Goal: Task Accomplishment & Management: Manage account settings

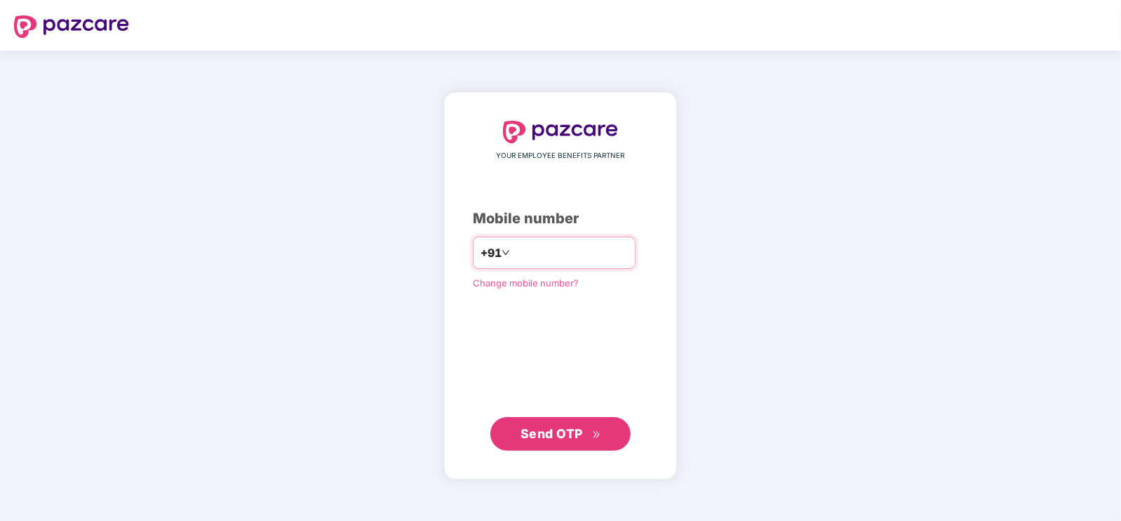
type input "**********"
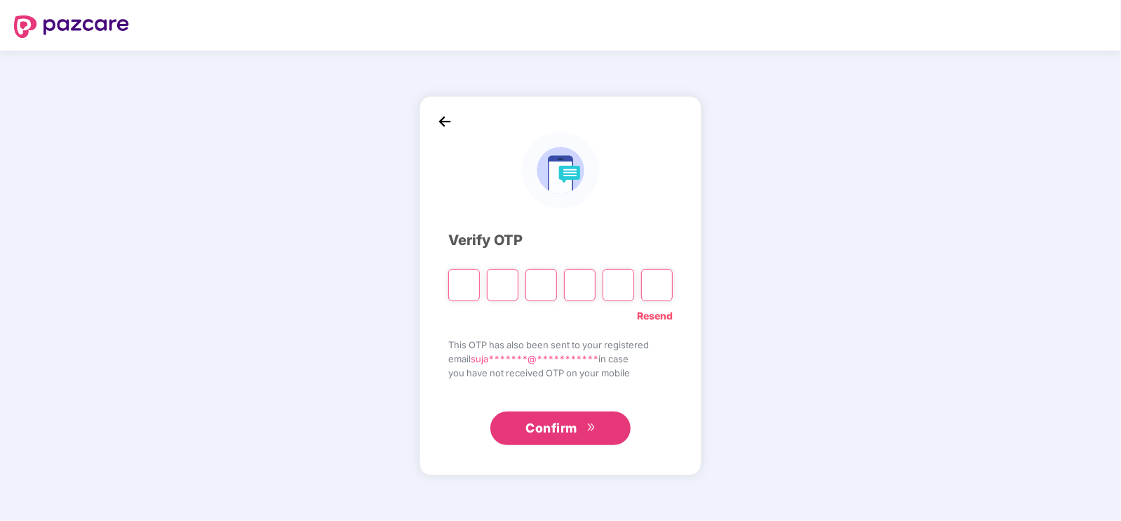
type input "*"
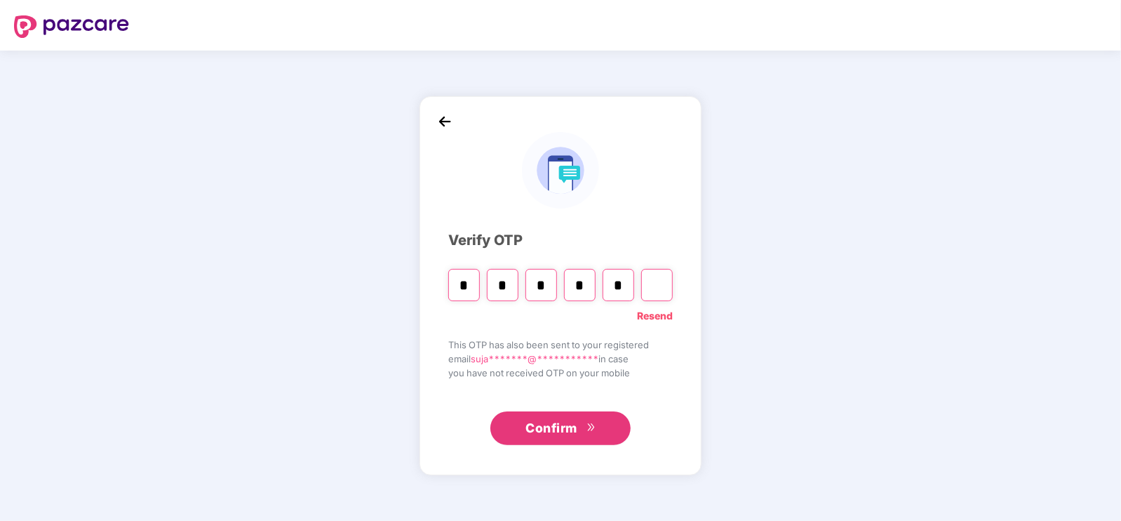
type input "*"
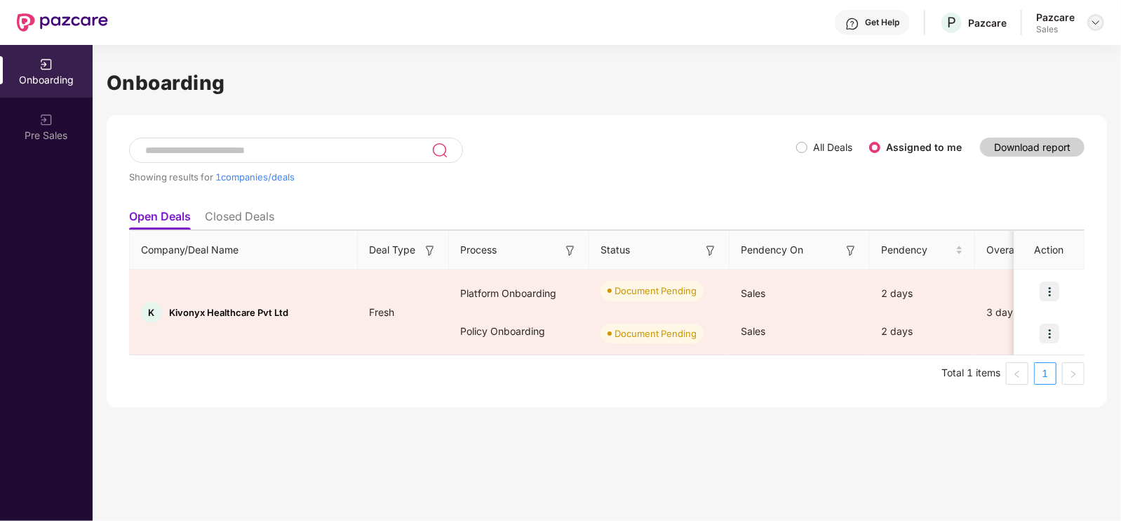
click at [1091, 15] on div at bounding box center [1095, 22] width 17 height 17
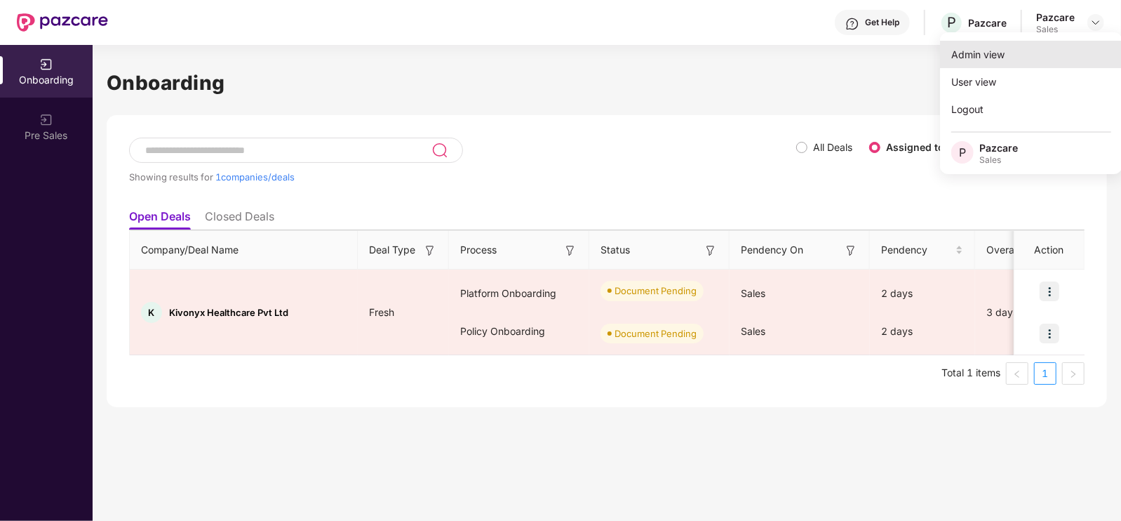
click at [1028, 60] on div "Admin view" at bounding box center [1031, 54] width 182 height 27
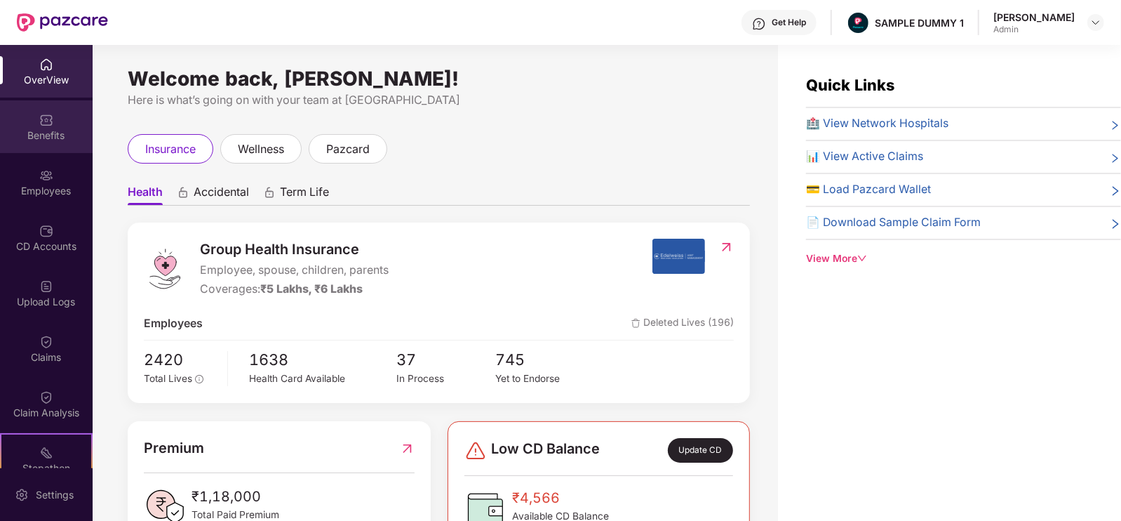
click at [58, 141] on div "Benefits" at bounding box center [46, 135] width 93 height 14
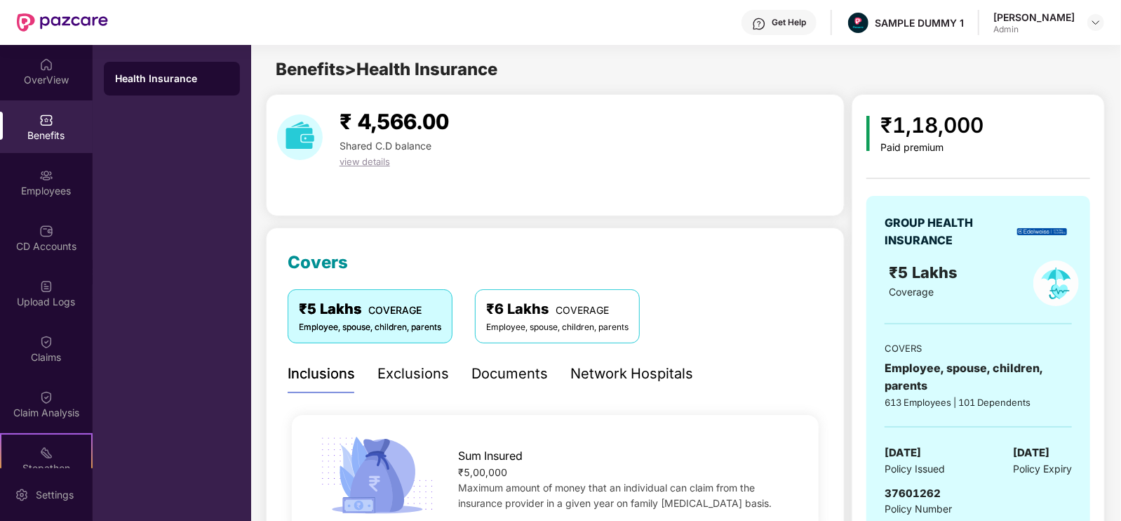
scroll to position [89, 0]
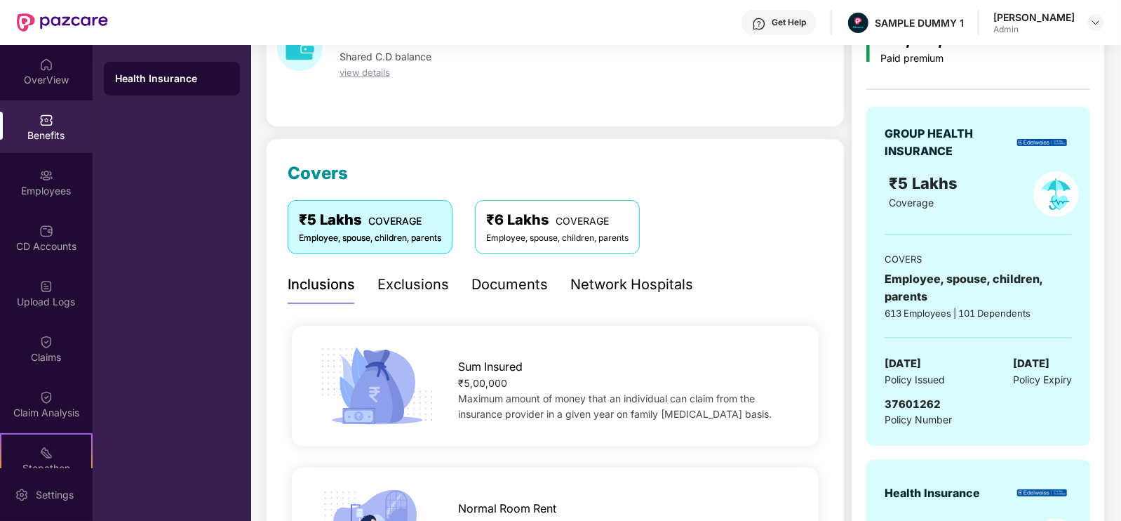
click at [419, 289] on div "Exclusions" at bounding box center [413, 285] width 72 height 22
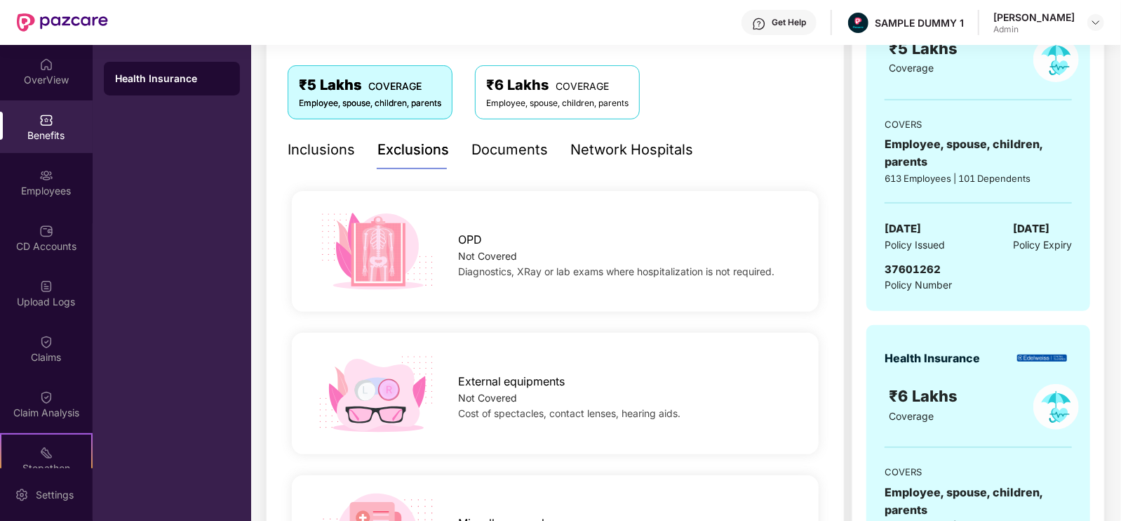
scroll to position [224, 0]
click at [505, 145] on div "Documents" at bounding box center [509, 149] width 76 height 22
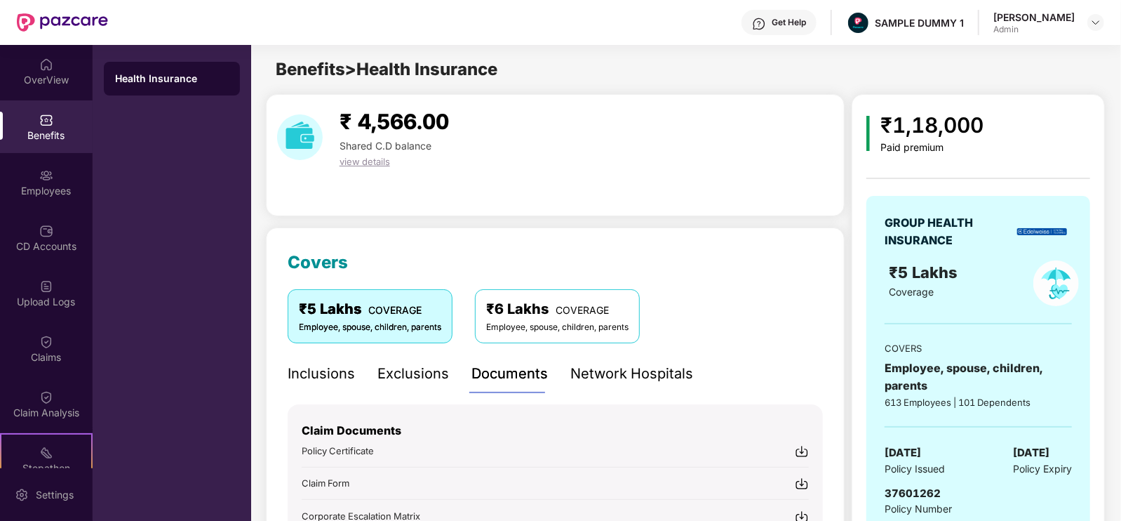
scroll to position [93, 0]
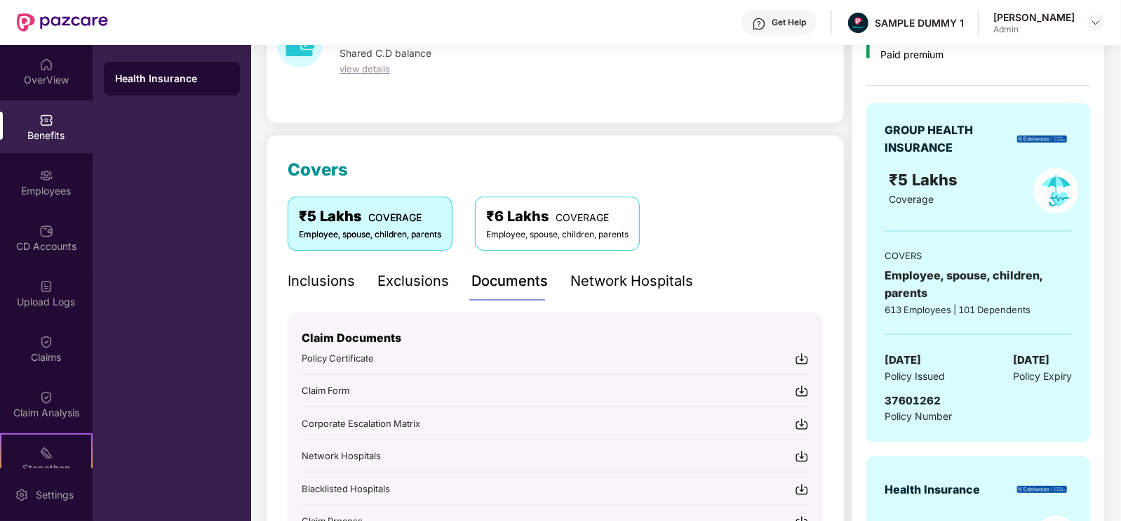
click at [624, 281] on div "Network Hospitals" at bounding box center [631, 281] width 123 height 22
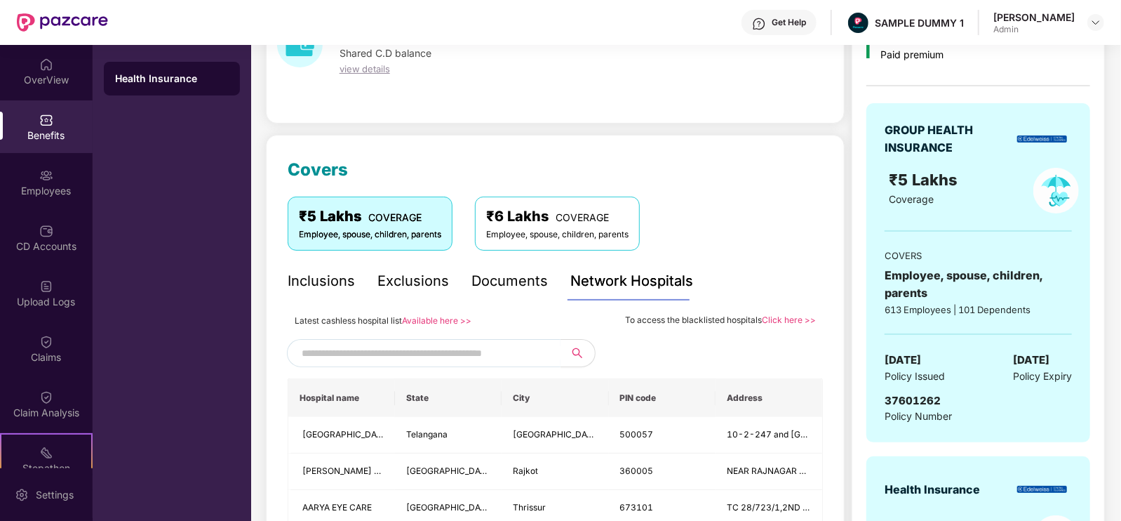
scroll to position [166, 0]
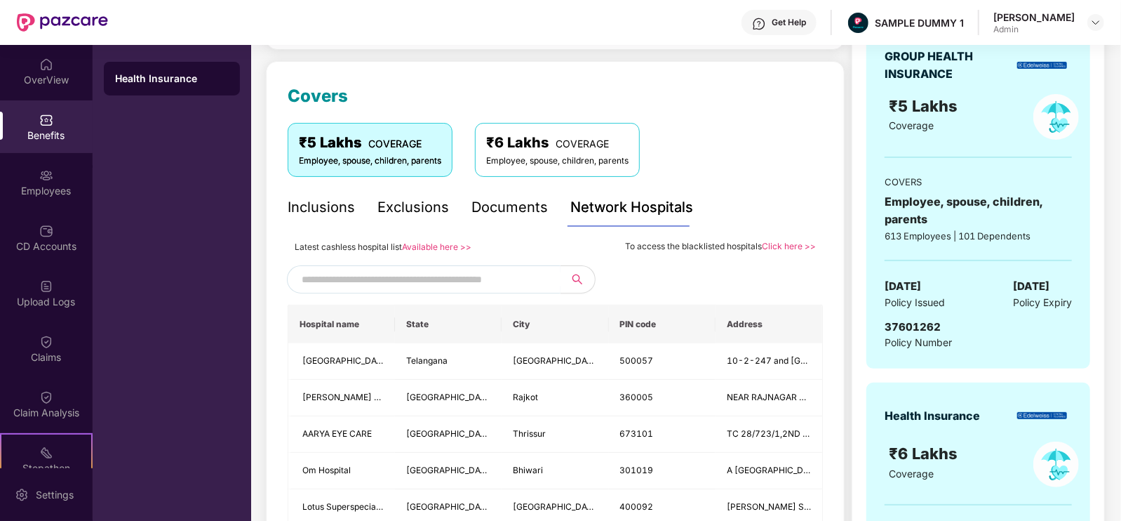
click at [475, 267] on span at bounding box center [424, 279] width 274 height 28
type input "******"
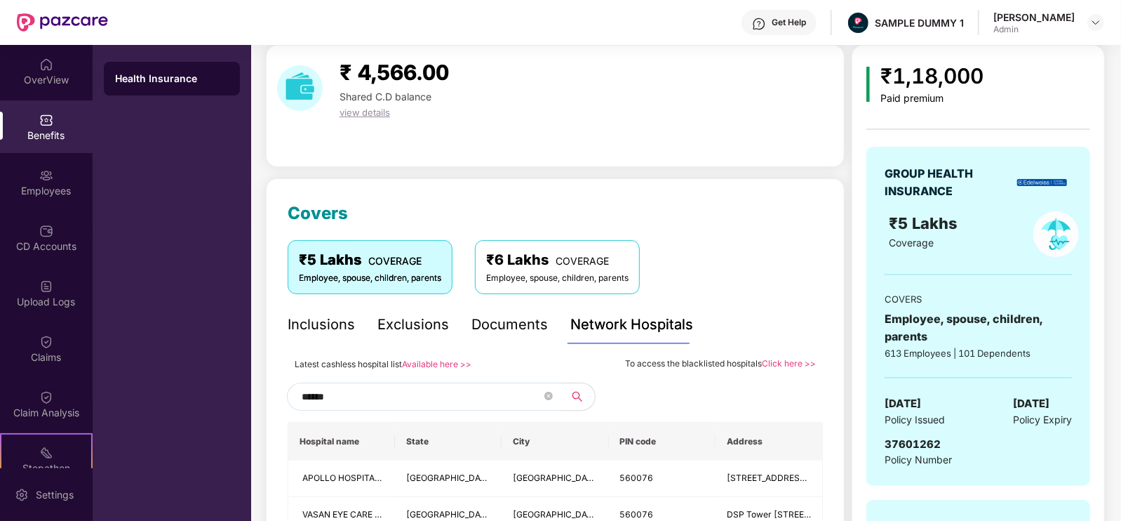
scroll to position [147, 0]
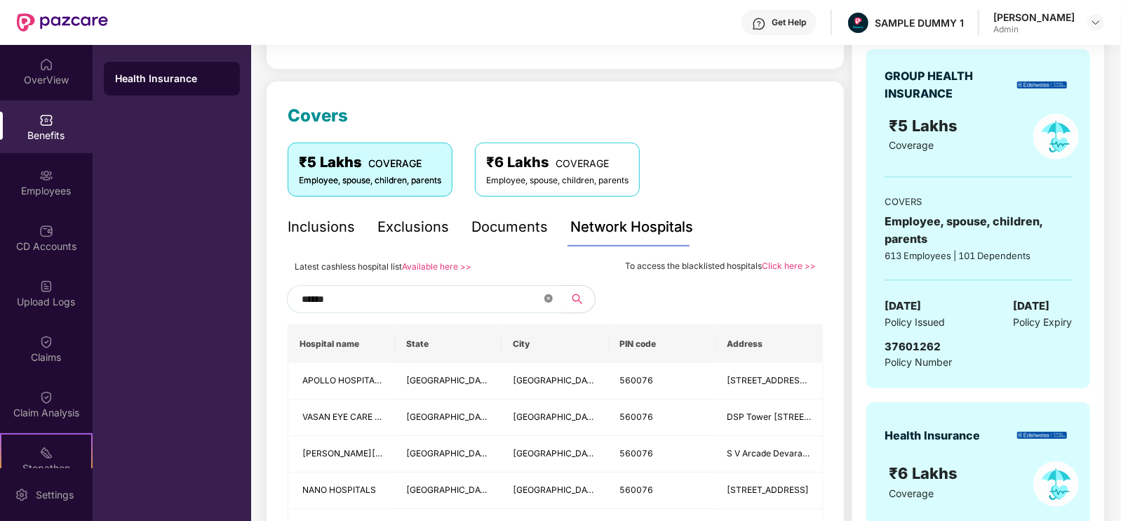
click at [550, 295] on icon "close-circle" at bounding box center [548, 298] width 8 height 8
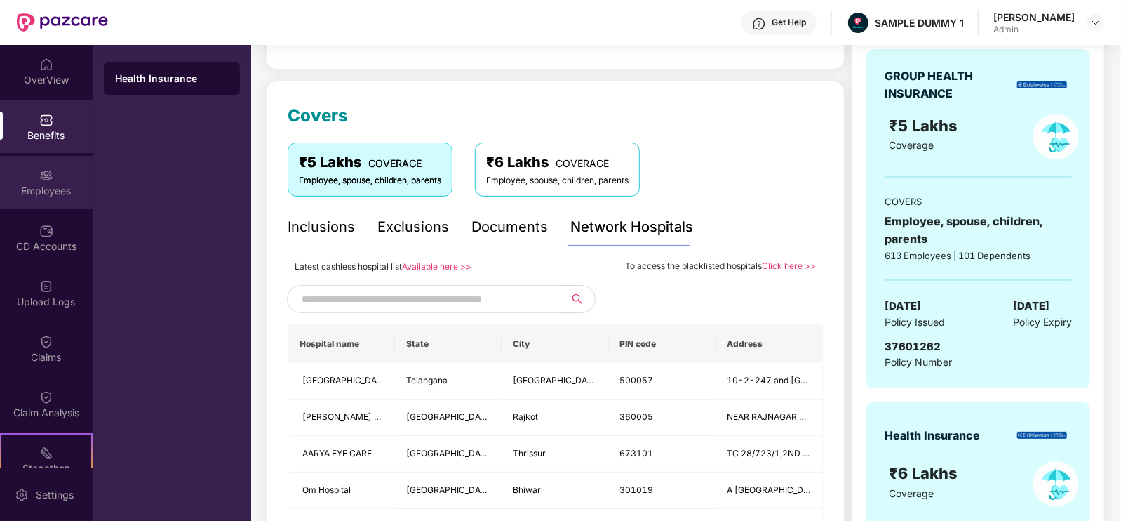
click at [60, 163] on div "Employees" at bounding box center [46, 182] width 93 height 53
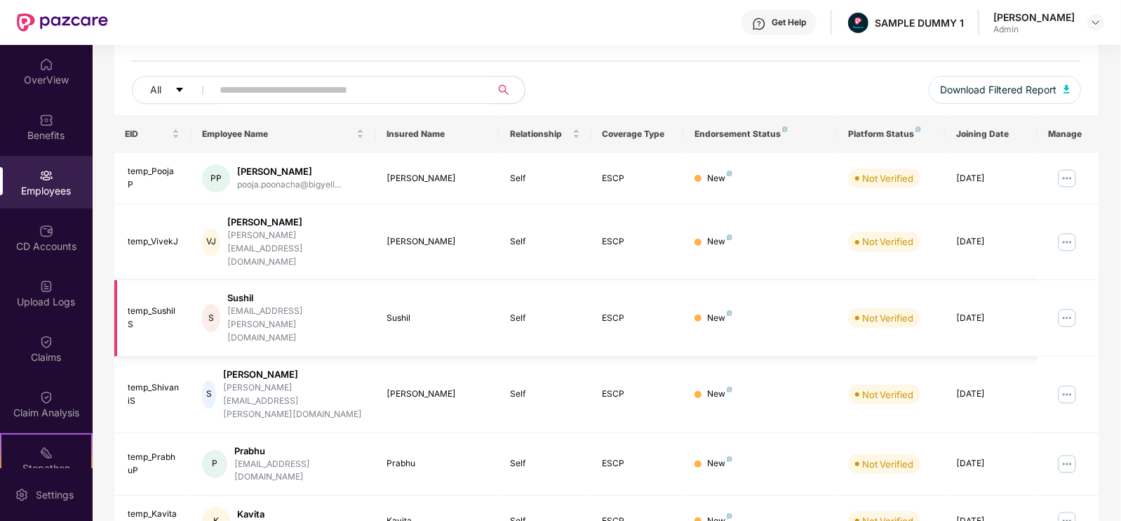
scroll to position [0, 0]
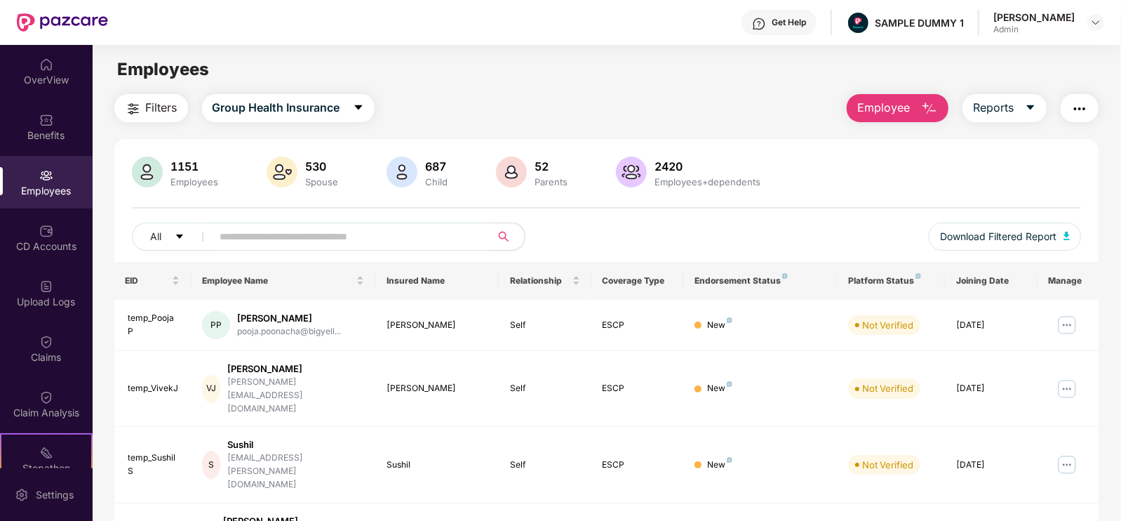
click at [887, 110] on span "Employee" at bounding box center [883, 108] width 53 height 18
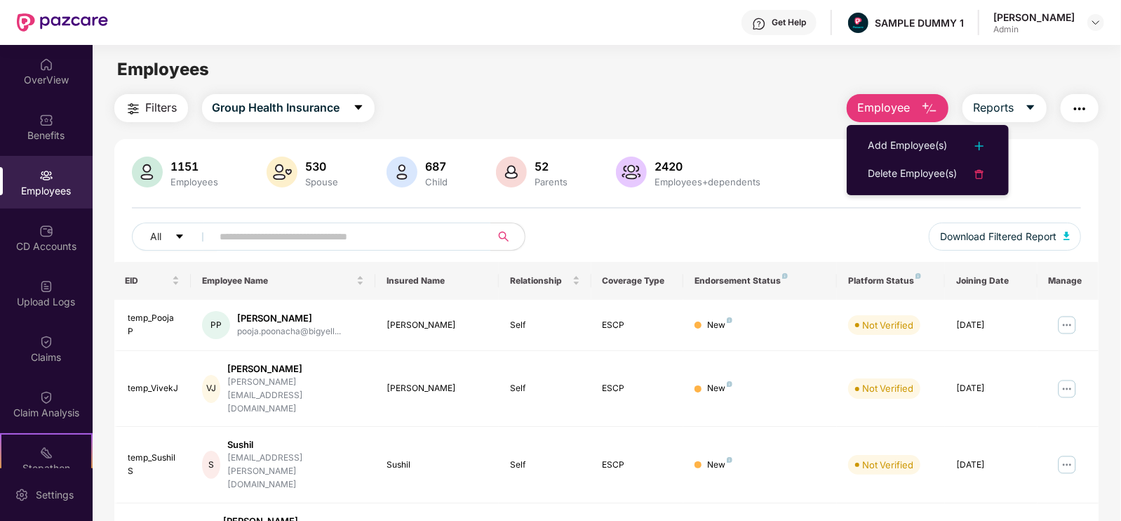
click at [892, 125] on ul "Add Employee(s) Delete Employee(s)" at bounding box center [928, 160] width 162 height 70
click at [891, 145] on div "Add Employee(s)" at bounding box center [907, 145] width 79 height 17
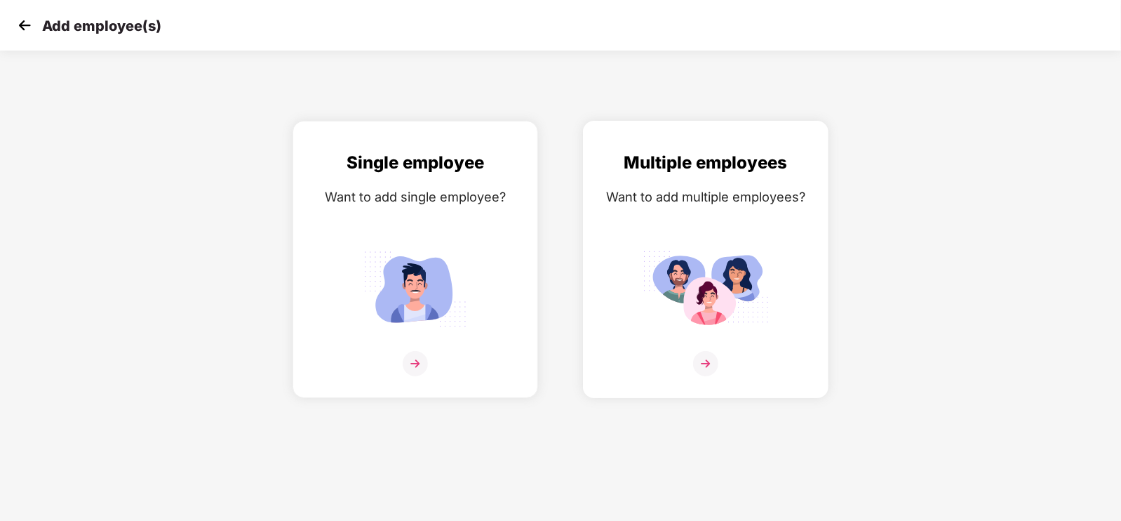
click at [699, 223] on div "Multiple employees Want to add multiple employees?" at bounding box center [706, 271] width 216 height 244
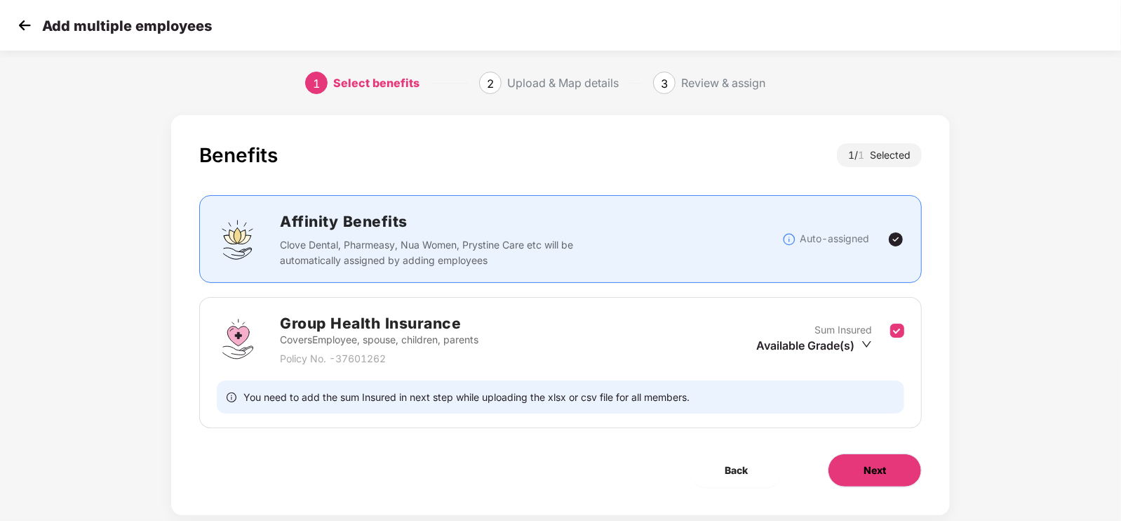
click at [887, 472] on button "Next" at bounding box center [875, 470] width 94 height 34
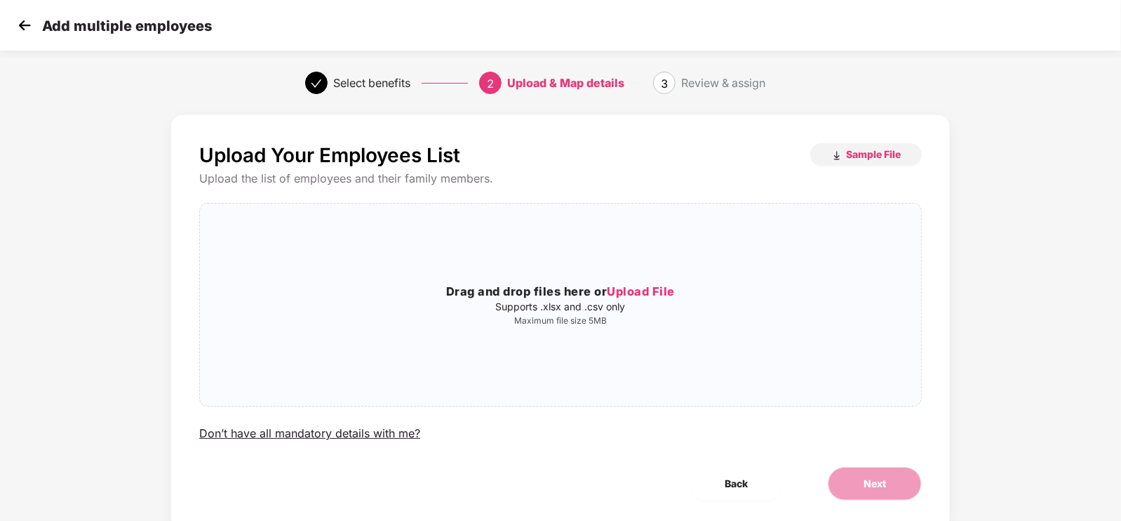
click at [27, 24] on img at bounding box center [24, 25] width 21 height 21
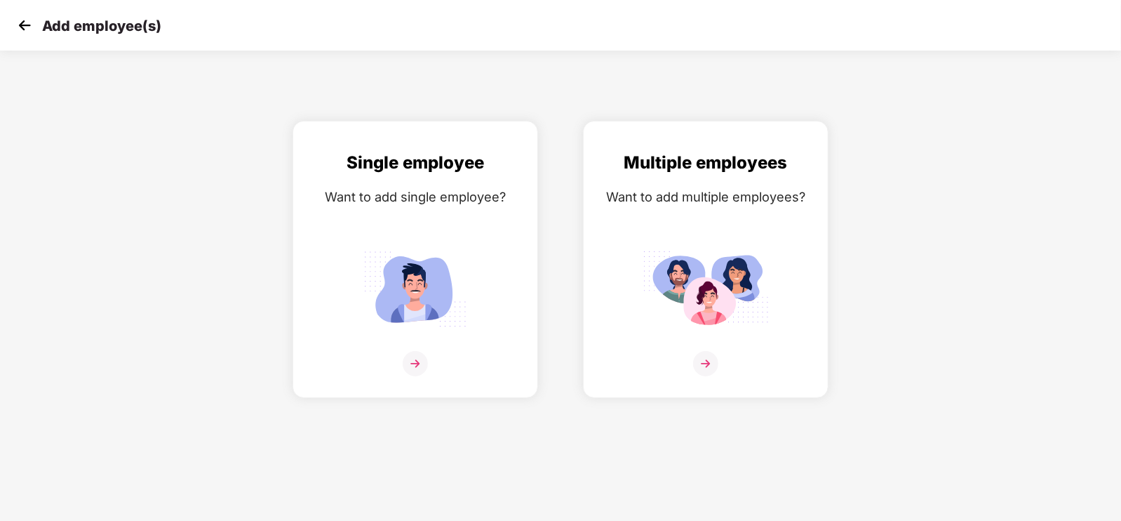
click at [27, 24] on img at bounding box center [24, 25] width 21 height 21
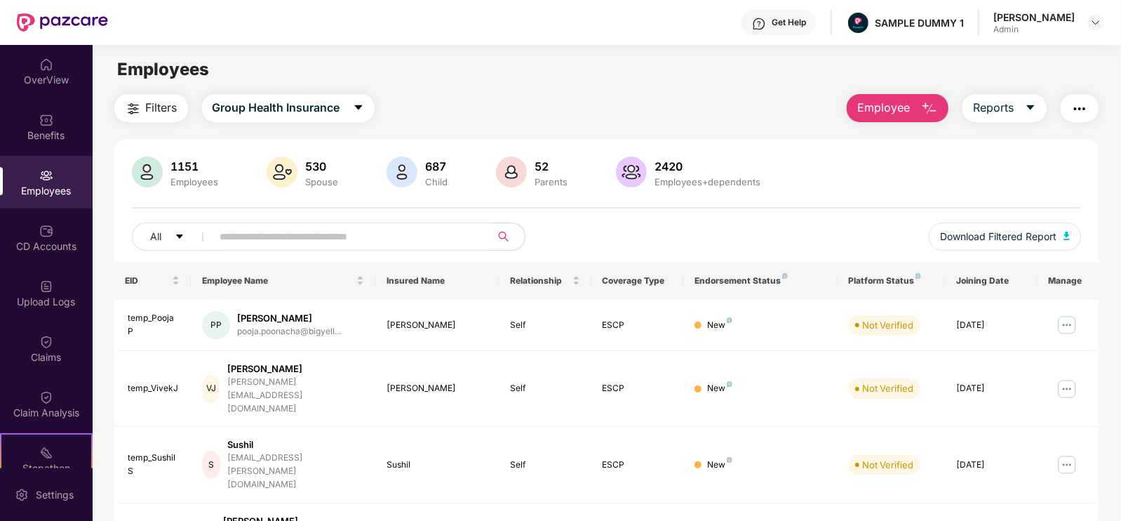
scroll to position [51, 0]
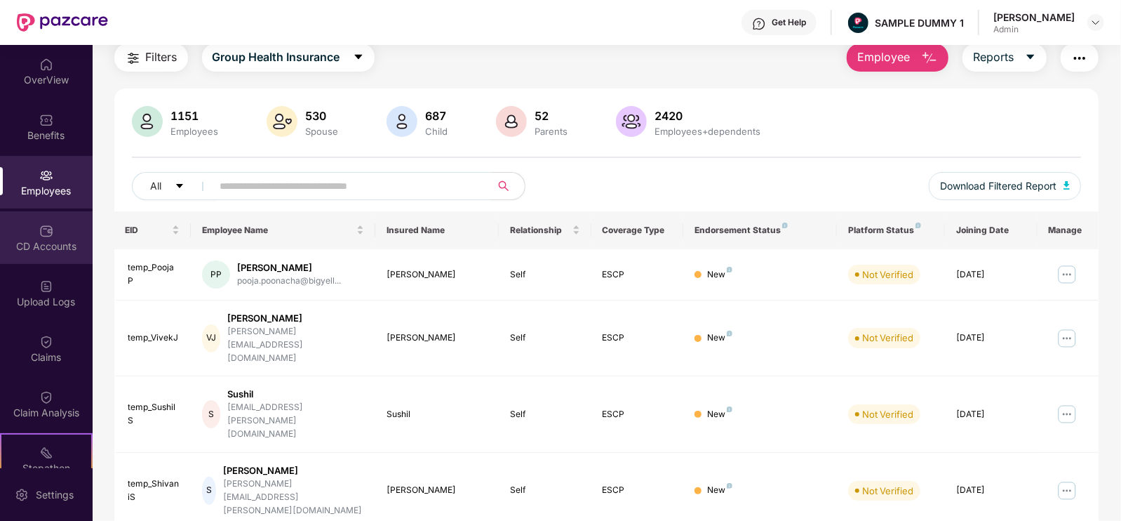
click at [43, 224] on img at bounding box center [46, 231] width 14 height 14
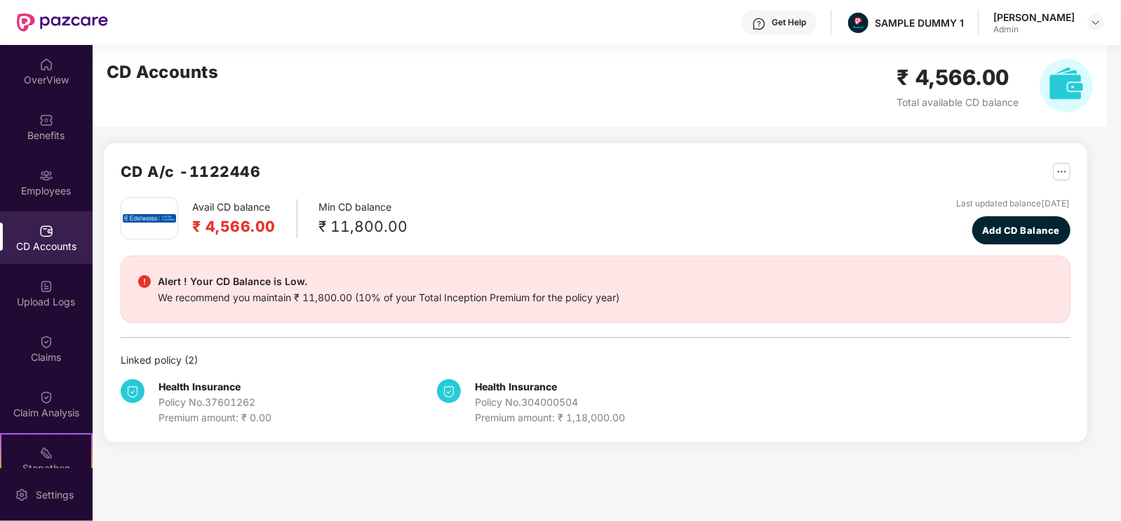
scroll to position [0, 0]
click at [982, 229] on span "Add CD Balance" at bounding box center [1021, 230] width 78 height 14
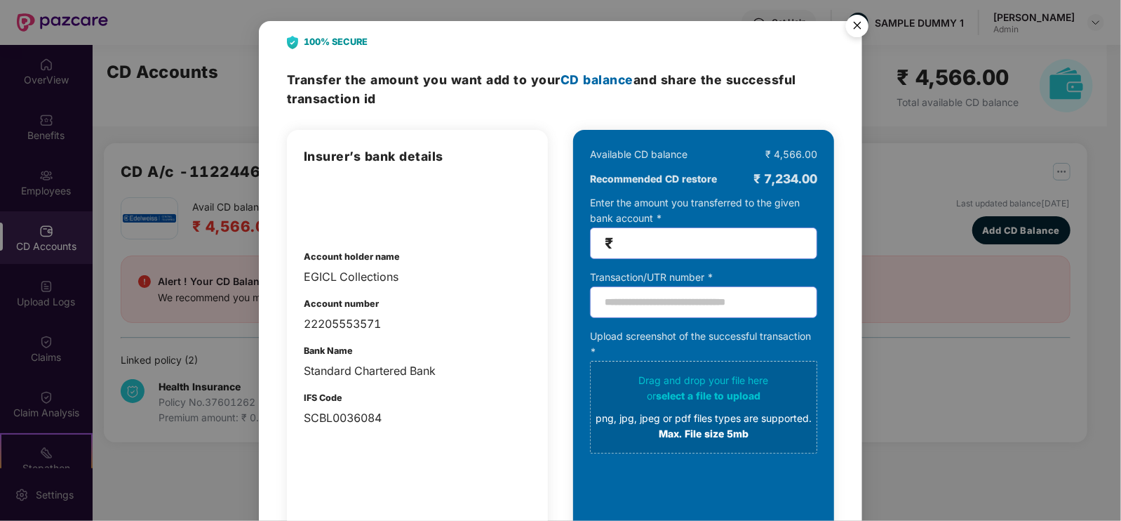
click at [861, 29] on img "Close" at bounding box center [857, 27] width 39 height 39
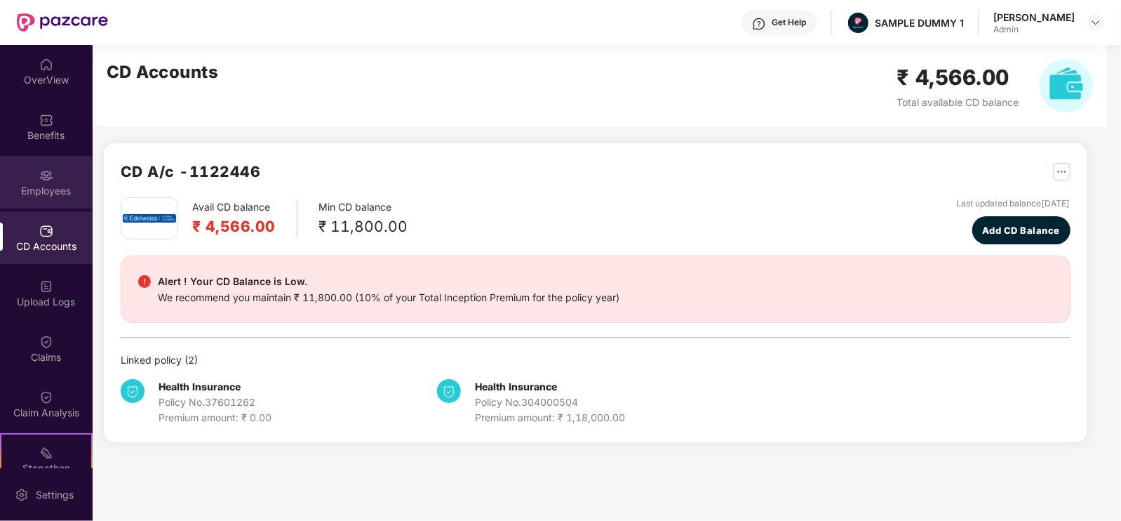
click at [43, 176] on img at bounding box center [46, 175] width 14 height 14
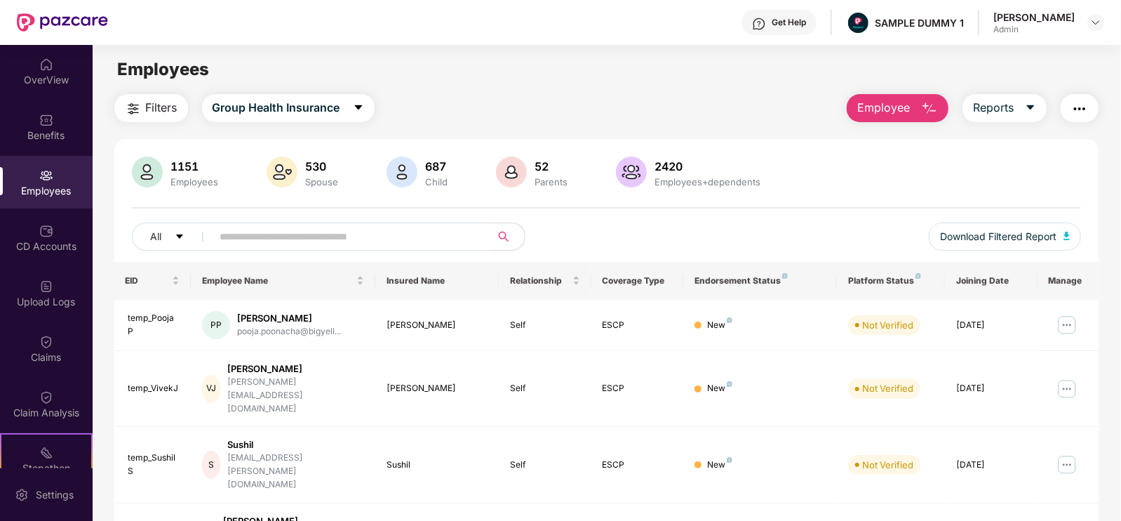
click at [1083, 118] on button "button" at bounding box center [1080, 108] width 38 height 28
click at [1039, 98] on button "Reports" at bounding box center [1004, 108] width 84 height 28
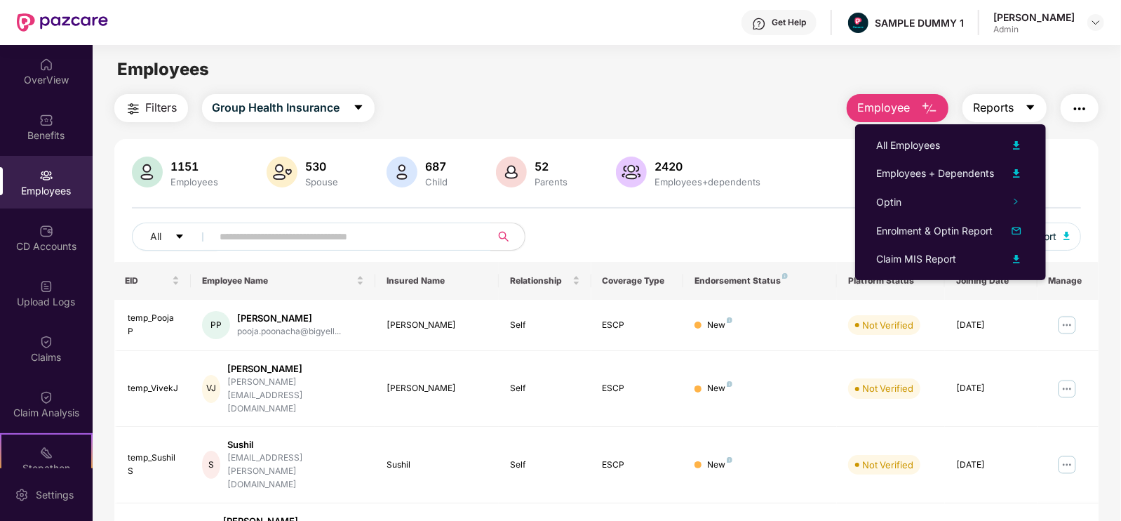
click at [1003, 103] on span "Reports" at bounding box center [993, 108] width 41 height 18
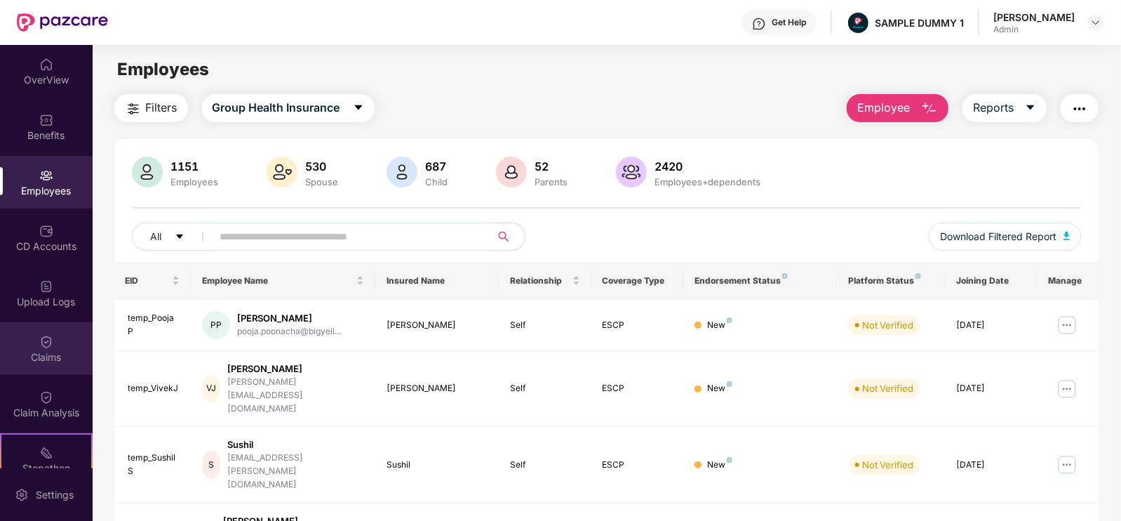
click at [56, 342] on div "Claims" at bounding box center [46, 348] width 93 height 53
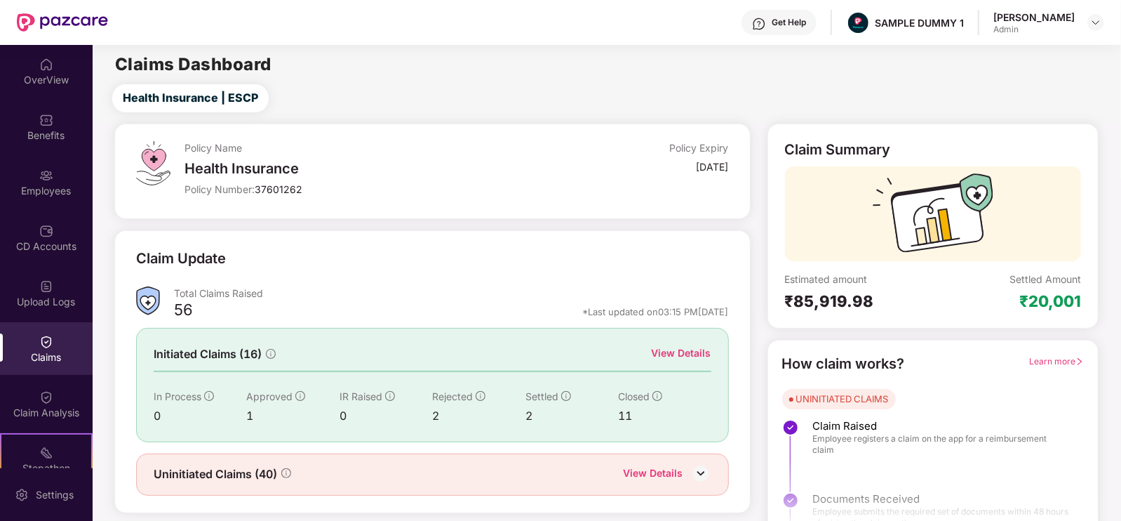
scroll to position [28, 0]
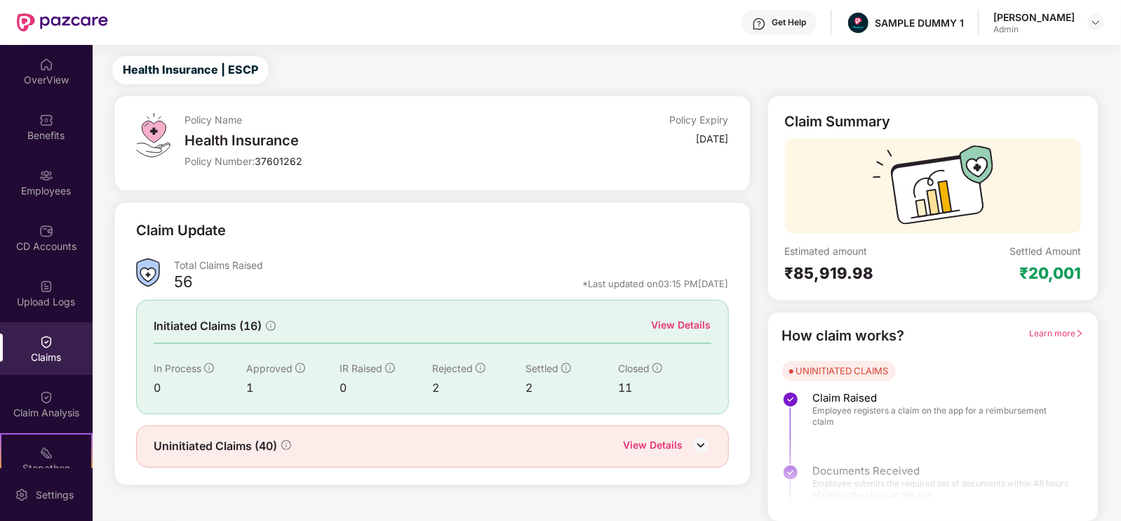
click at [666, 322] on div "View Details" at bounding box center [682, 324] width 60 height 15
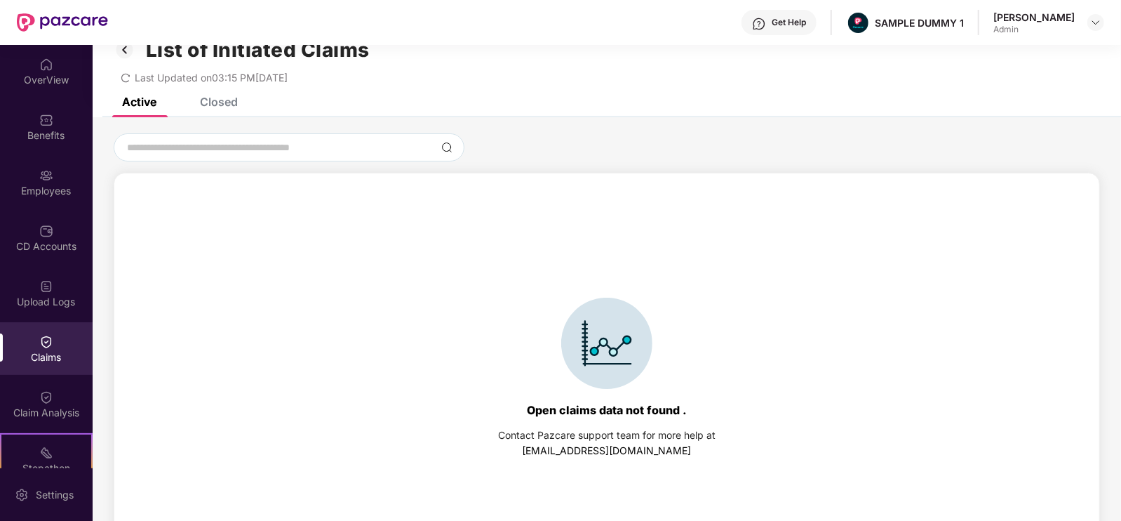
click at [203, 96] on div "List of Initiated Claims Last Updated on 03:15 PM[DATE]" at bounding box center [607, 57] width 1028 height 81
click at [210, 102] on div "Closed" at bounding box center [219, 102] width 38 height 14
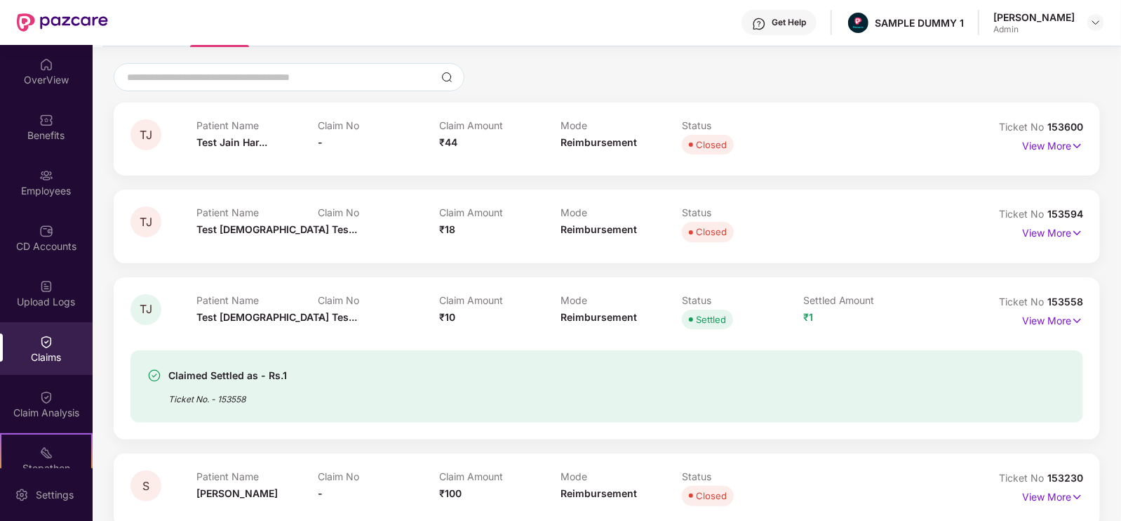
scroll to position [100, 0]
click at [1030, 319] on p "View More" at bounding box center [1052, 316] width 61 height 19
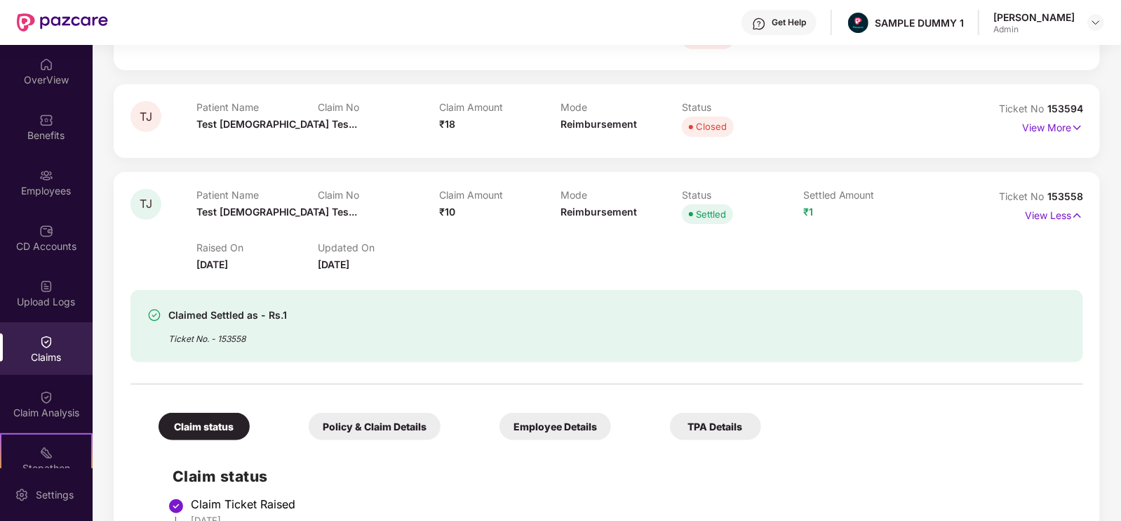
scroll to position [0, 0]
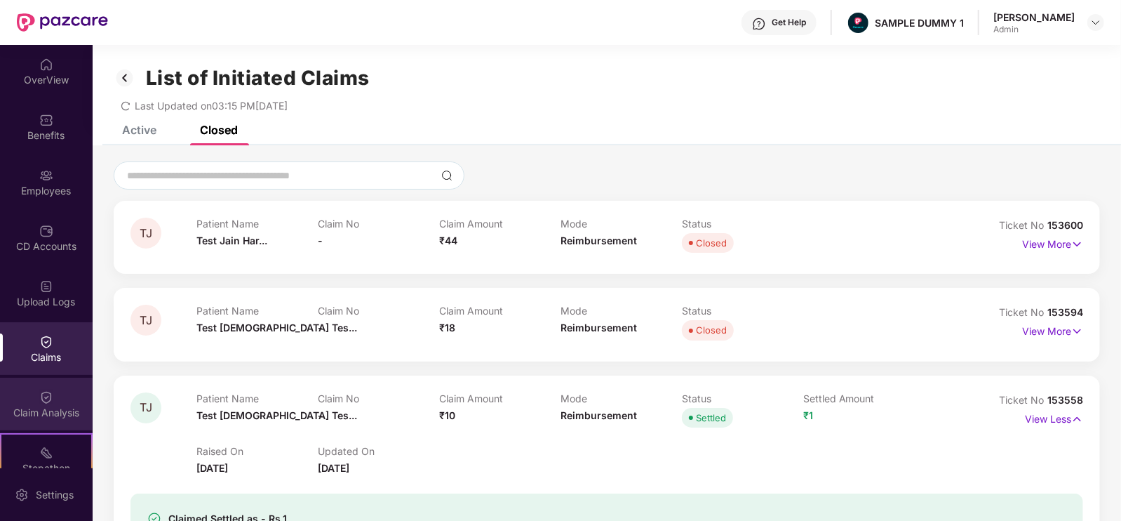
click at [49, 398] on img at bounding box center [46, 397] width 14 height 14
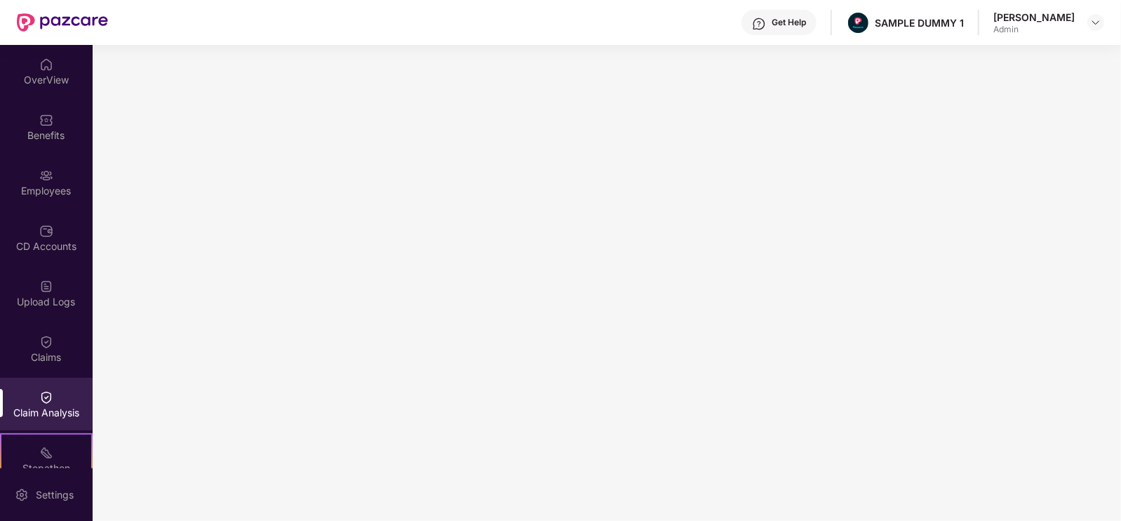
scroll to position [187, 0]
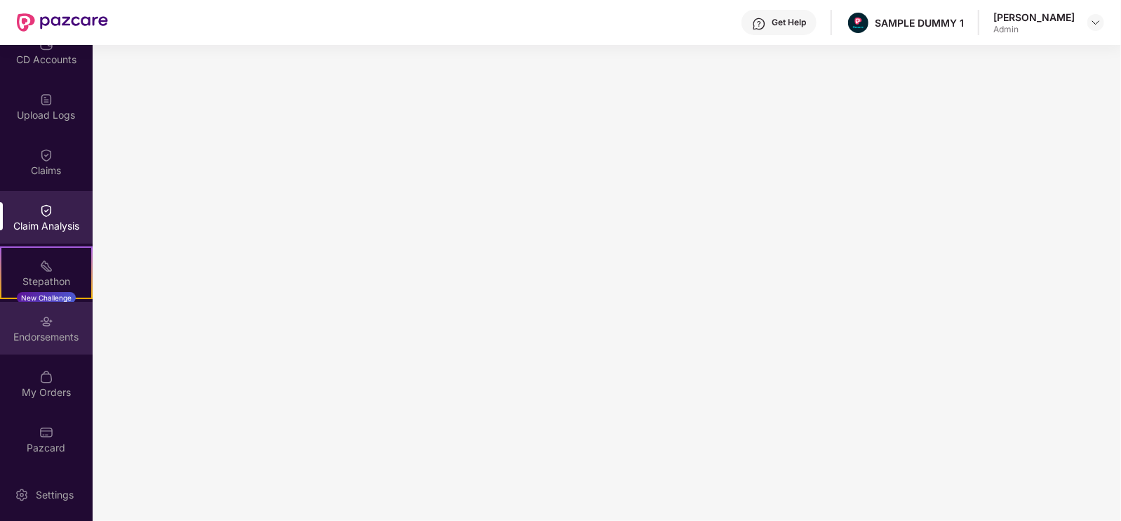
click at [49, 321] on img at bounding box center [46, 321] width 14 height 14
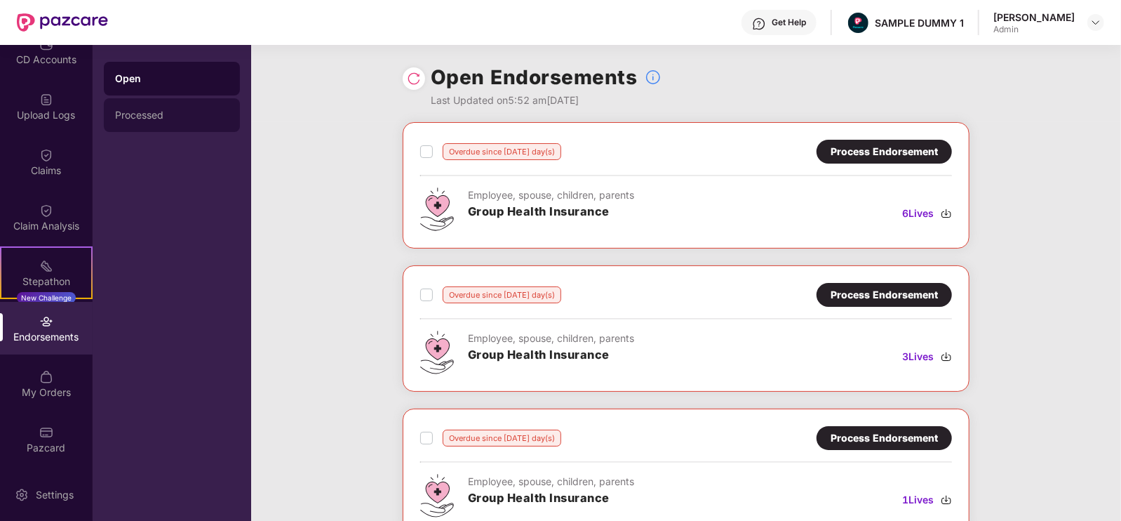
click at [189, 124] on div "Processed" at bounding box center [172, 115] width 136 height 34
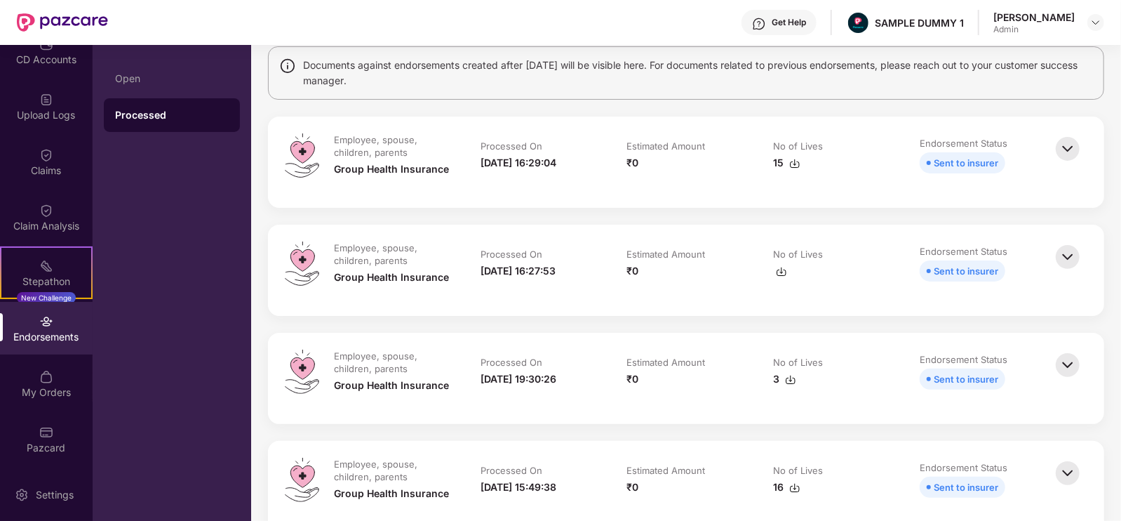
scroll to position [0, 0]
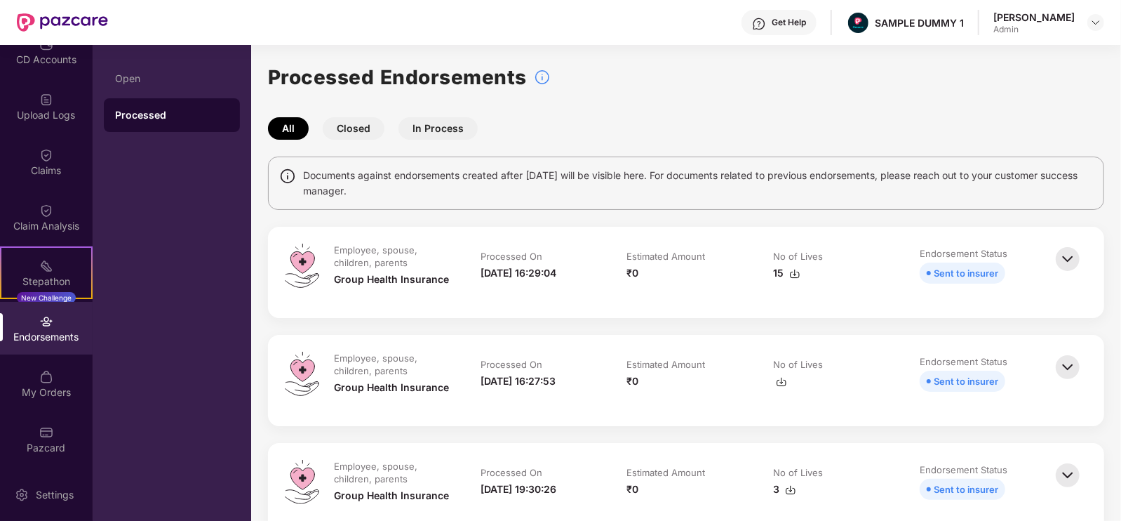
click at [415, 126] on button "In Process" at bounding box center [437, 128] width 79 height 22
click at [351, 125] on button "Closed" at bounding box center [354, 128] width 62 height 22
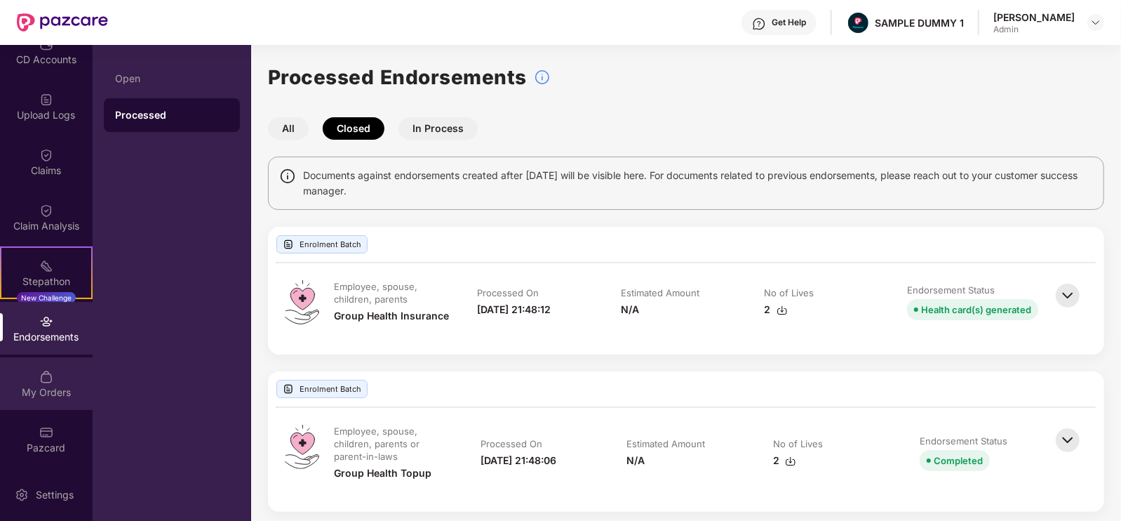
click at [61, 394] on div "My Orders" at bounding box center [46, 392] width 93 height 14
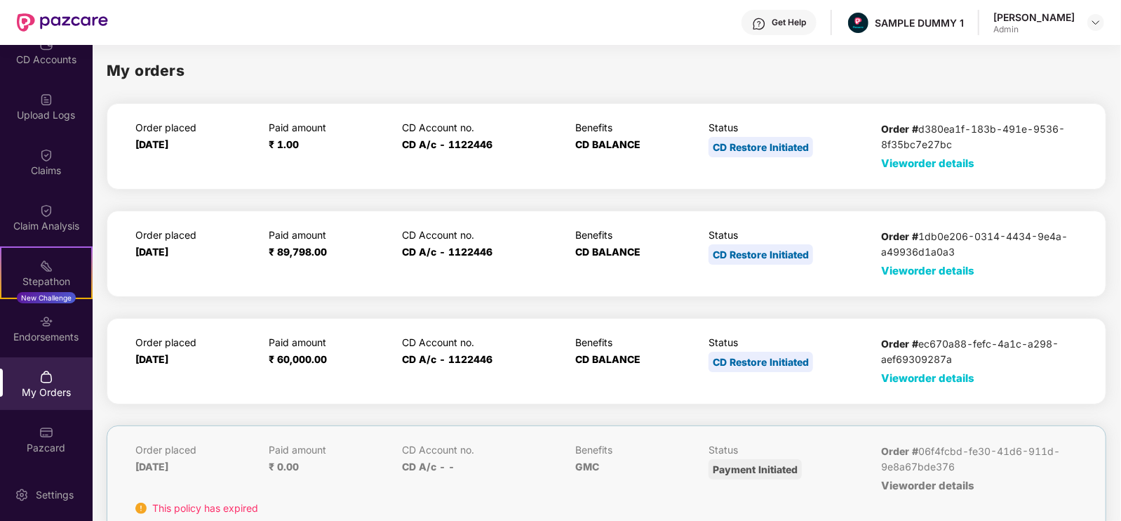
click at [887, 373] on span "View order details" at bounding box center [927, 377] width 93 height 13
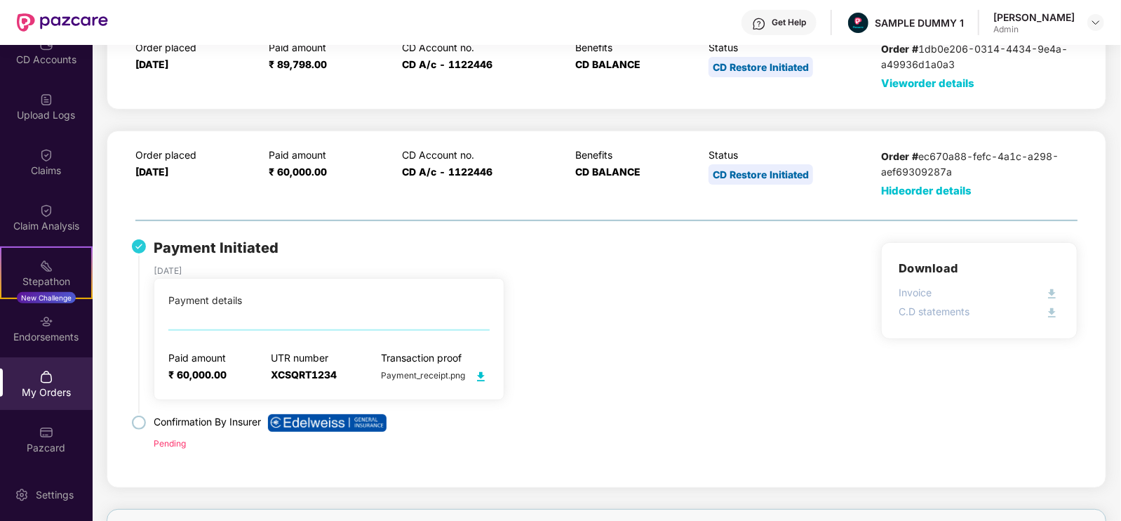
scroll to position [191, 0]
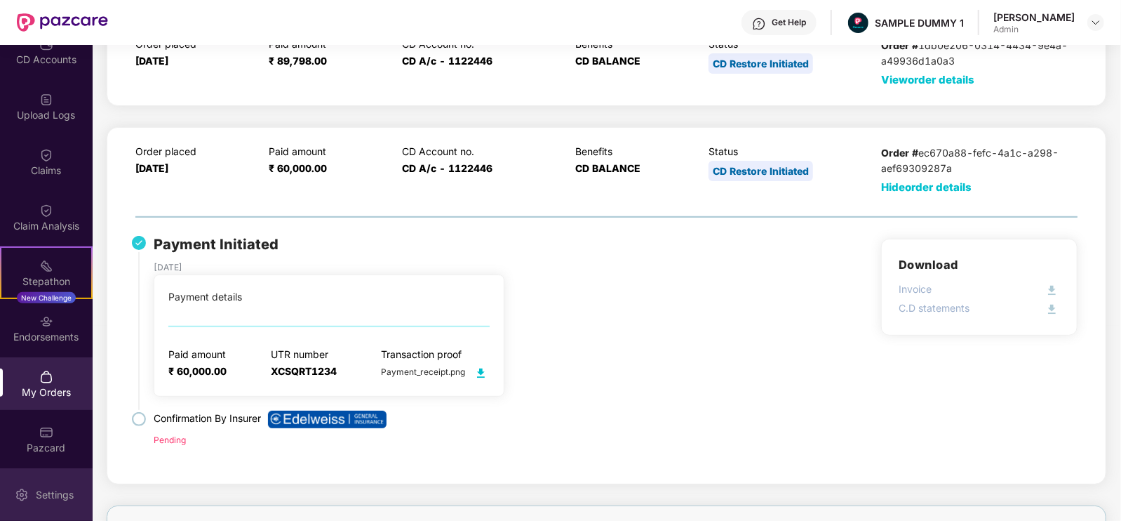
click at [48, 499] on div "Settings" at bounding box center [55, 495] width 46 height 14
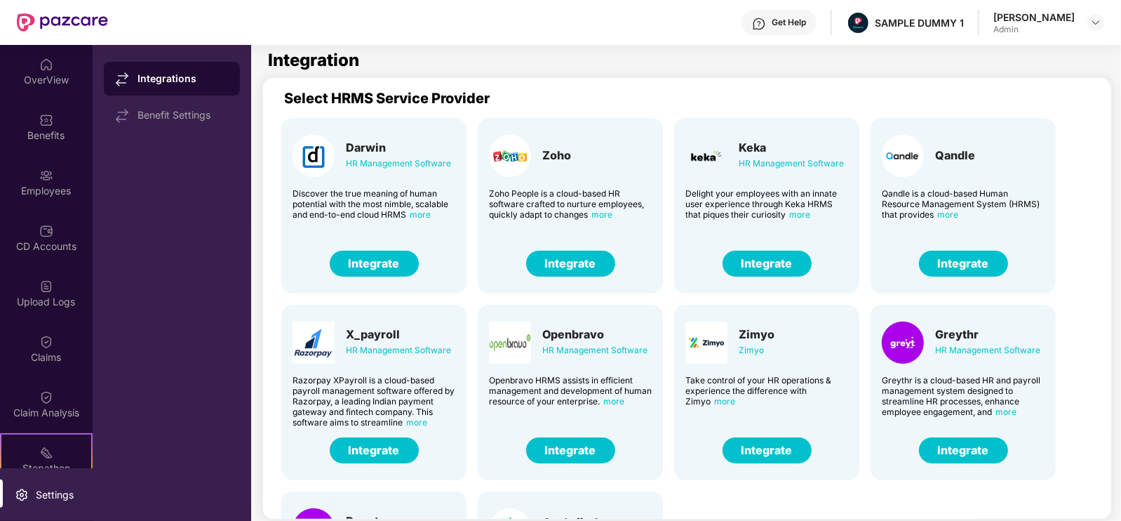
click at [793, 31] on div "Get Help" at bounding box center [778, 22] width 75 height 25
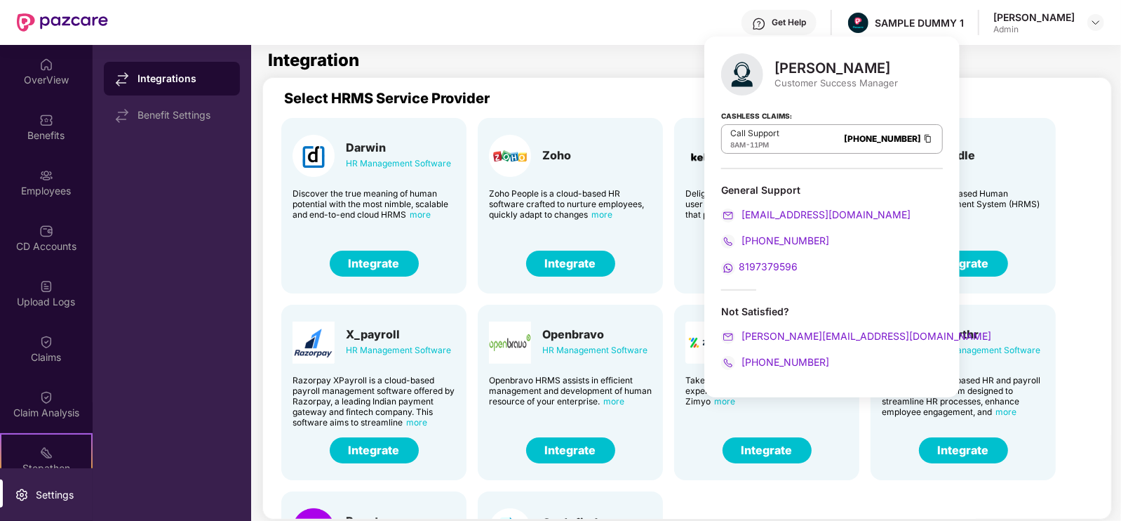
click at [766, 20] on img at bounding box center [759, 24] width 14 height 14
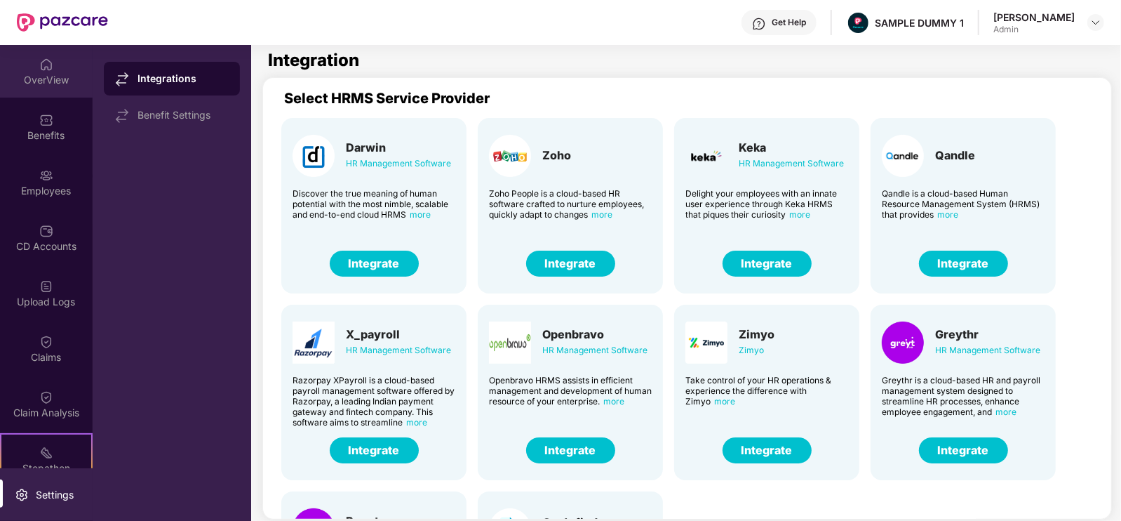
click at [41, 65] on img at bounding box center [46, 65] width 14 height 14
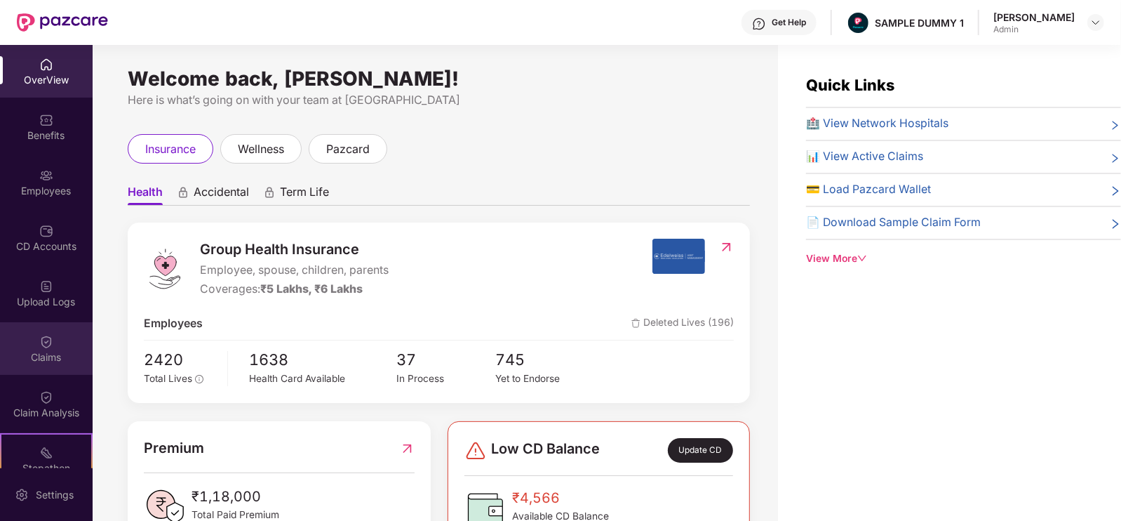
click at [52, 370] on div "Claims" at bounding box center [46, 348] width 93 height 53
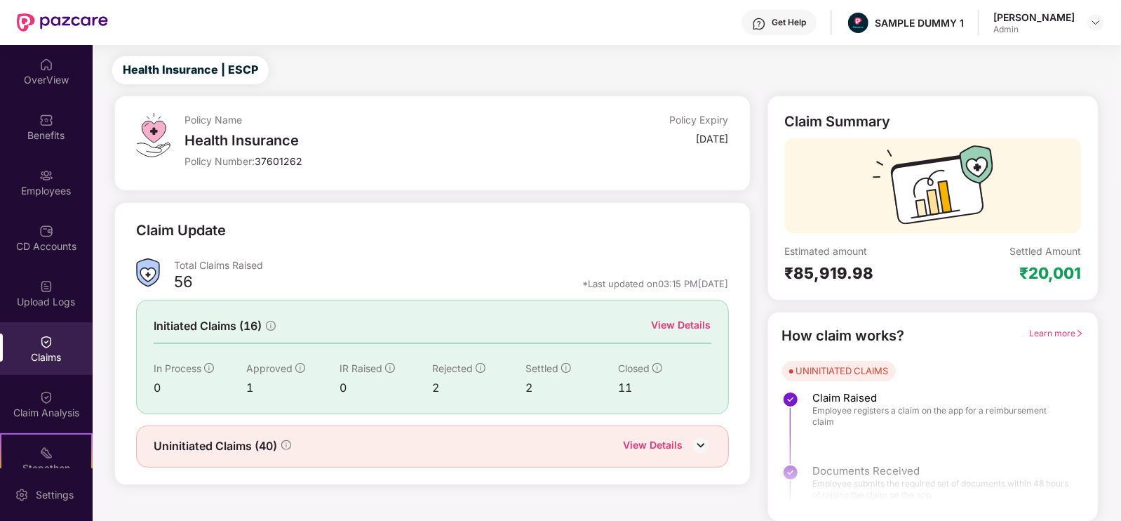
scroll to position [28, 0]
click at [663, 328] on div "View Details" at bounding box center [682, 324] width 60 height 15
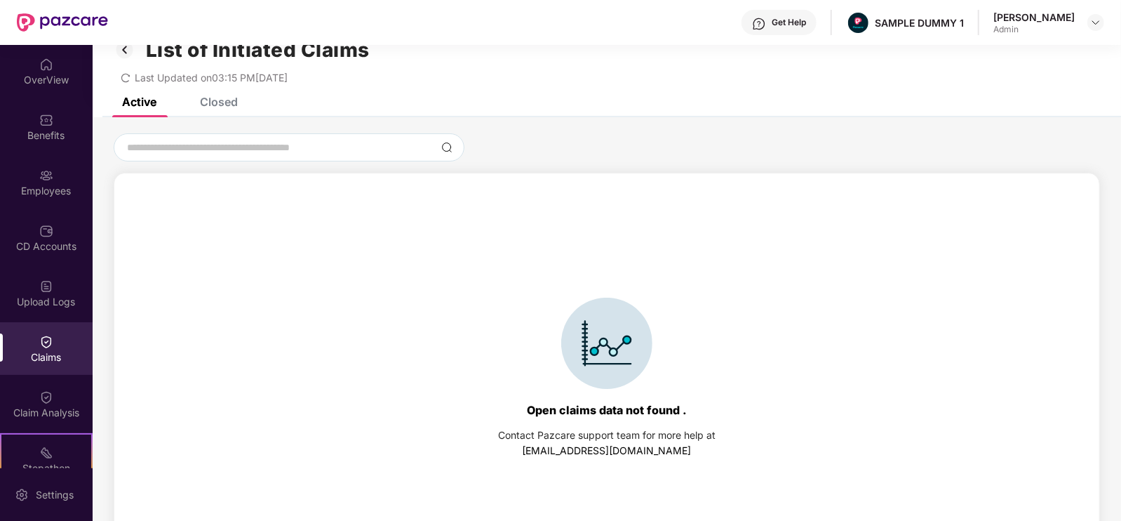
click at [230, 101] on div "Closed" at bounding box center [219, 102] width 38 height 14
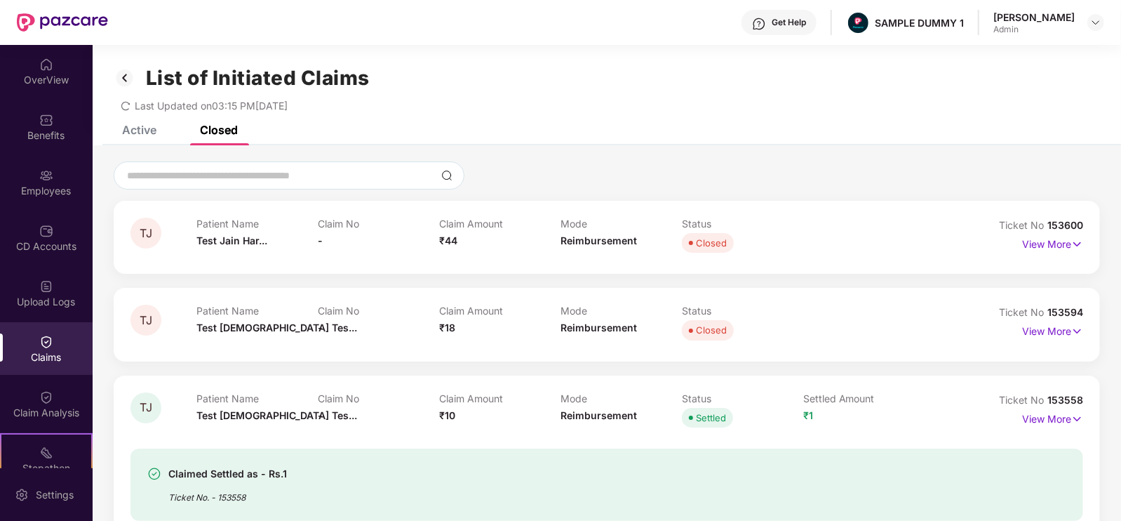
scroll to position [148, 0]
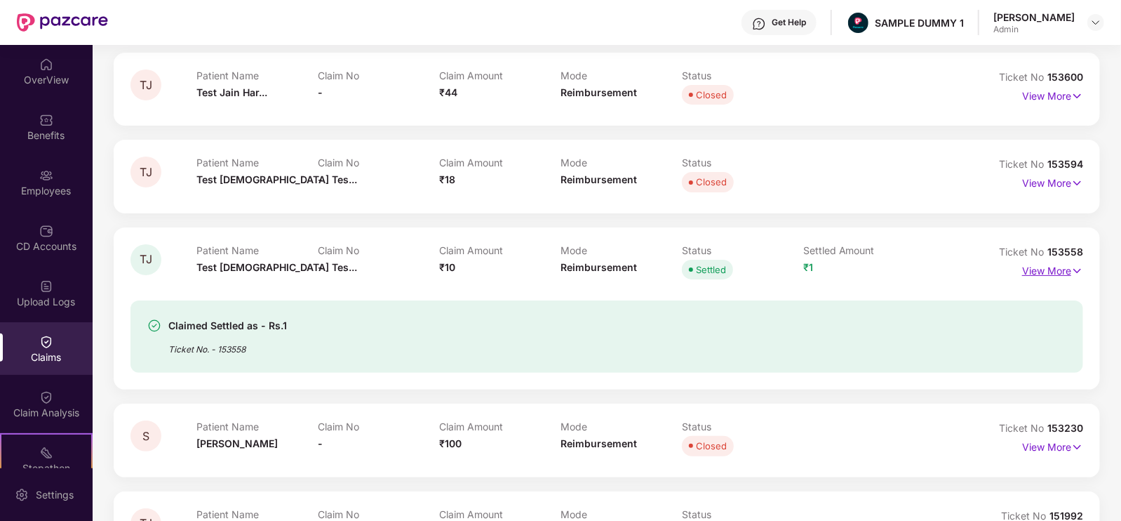
click at [1045, 273] on p "View More" at bounding box center [1052, 269] width 61 height 19
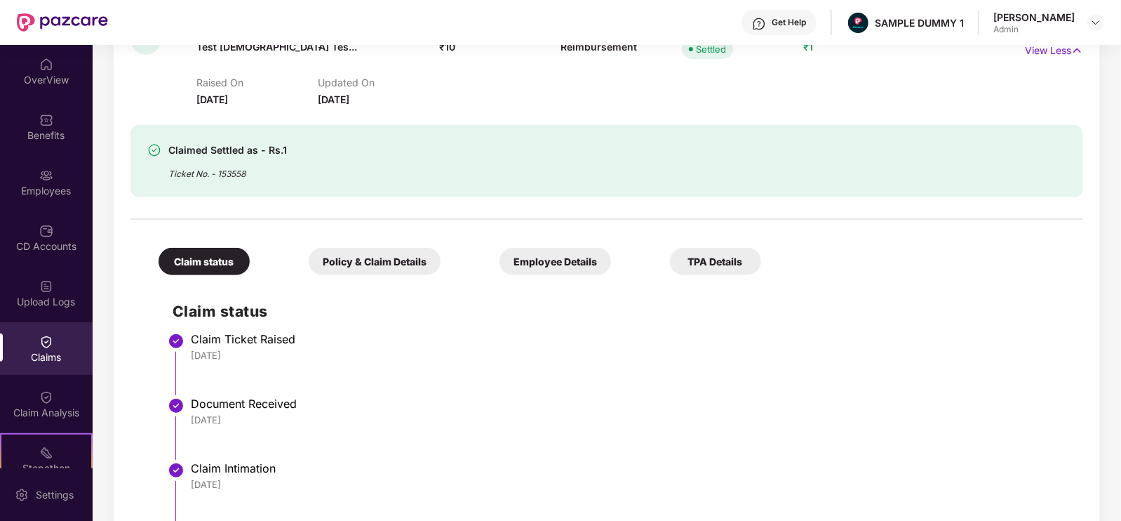
scroll to position [393, 0]
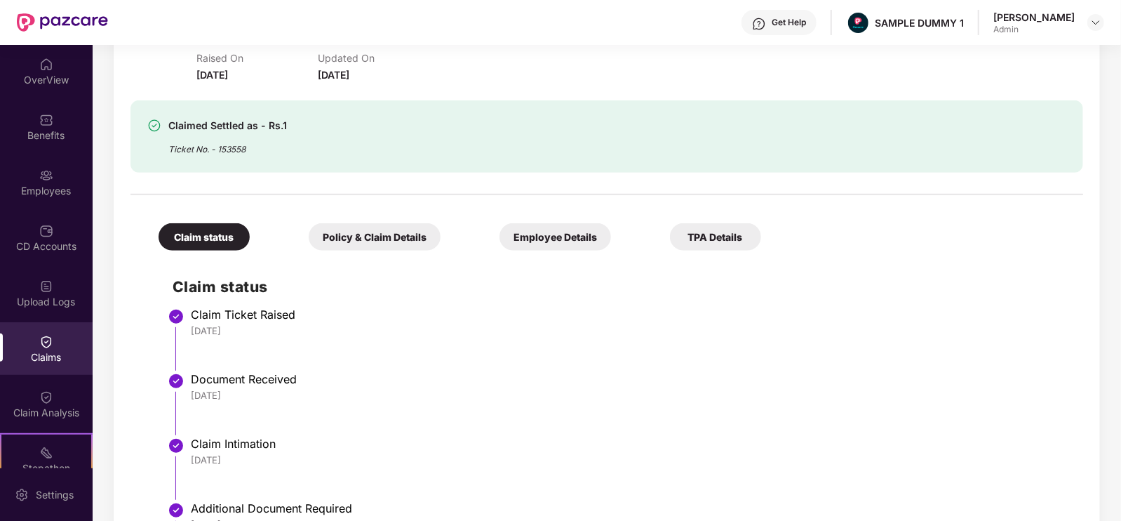
click at [309, 229] on div "Policy & Claim Details" at bounding box center [375, 236] width 132 height 27
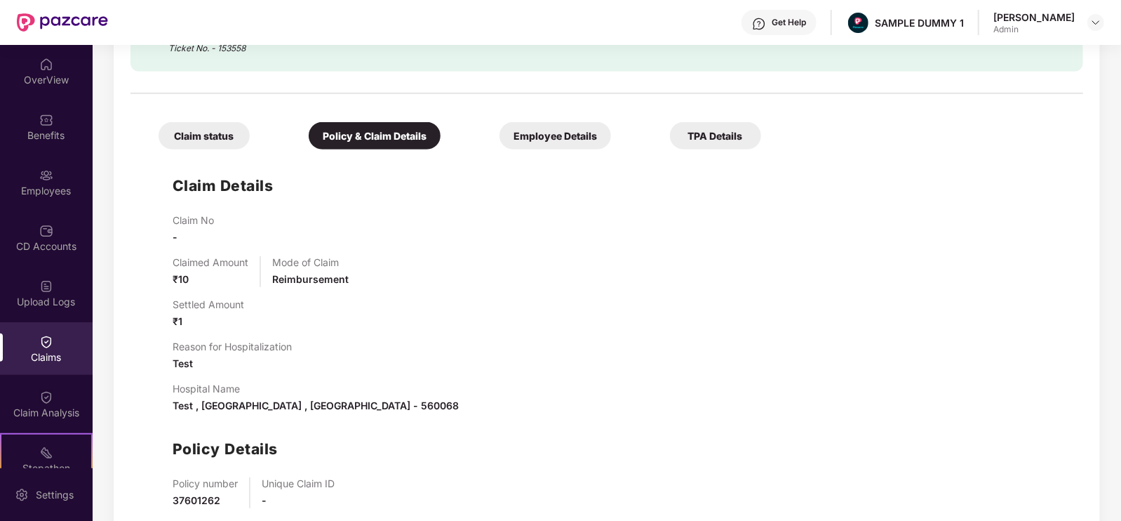
scroll to position [490, 0]
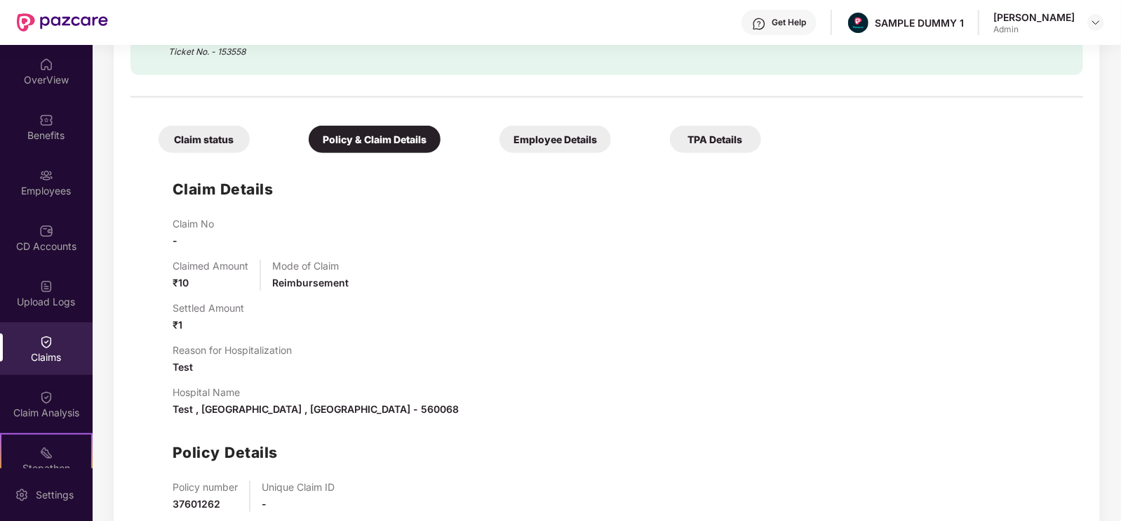
click at [499, 142] on div "Employee Details" at bounding box center [555, 139] width 112 height 27
